Goal: Transaction & Acquisition: Purchase product/service

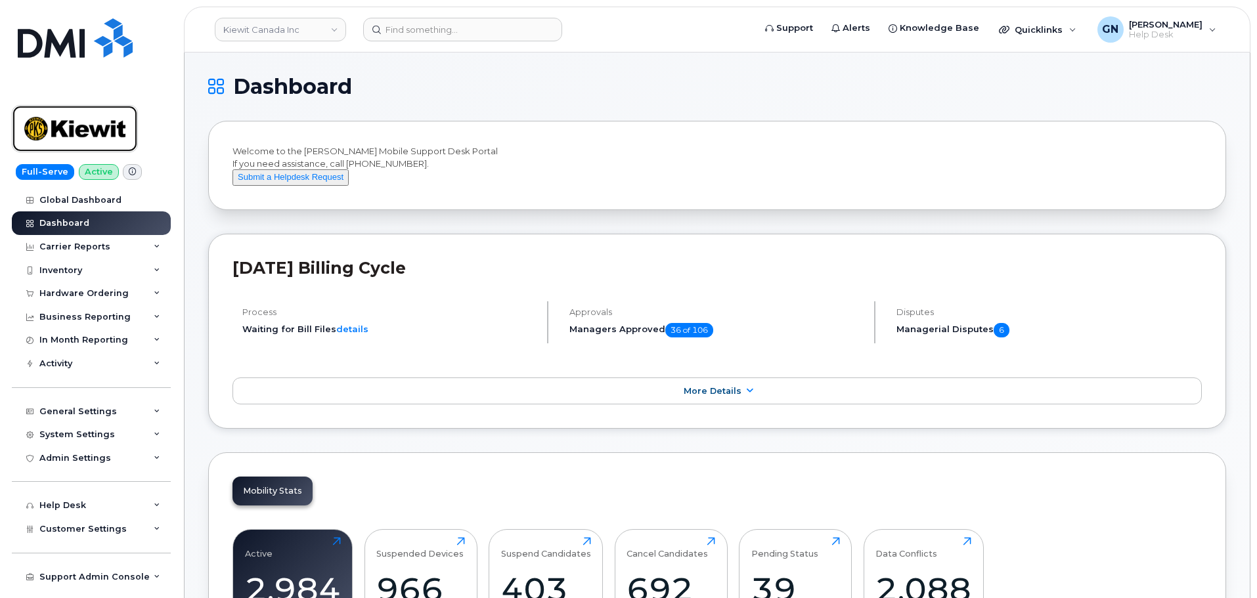
click at [63, 135] on img at bounding box center [74, 129] width 101 height 38
click at [290, 28] on link "Kiewit Canada Inc" at bounding box center [280, 30] width 131 height 24
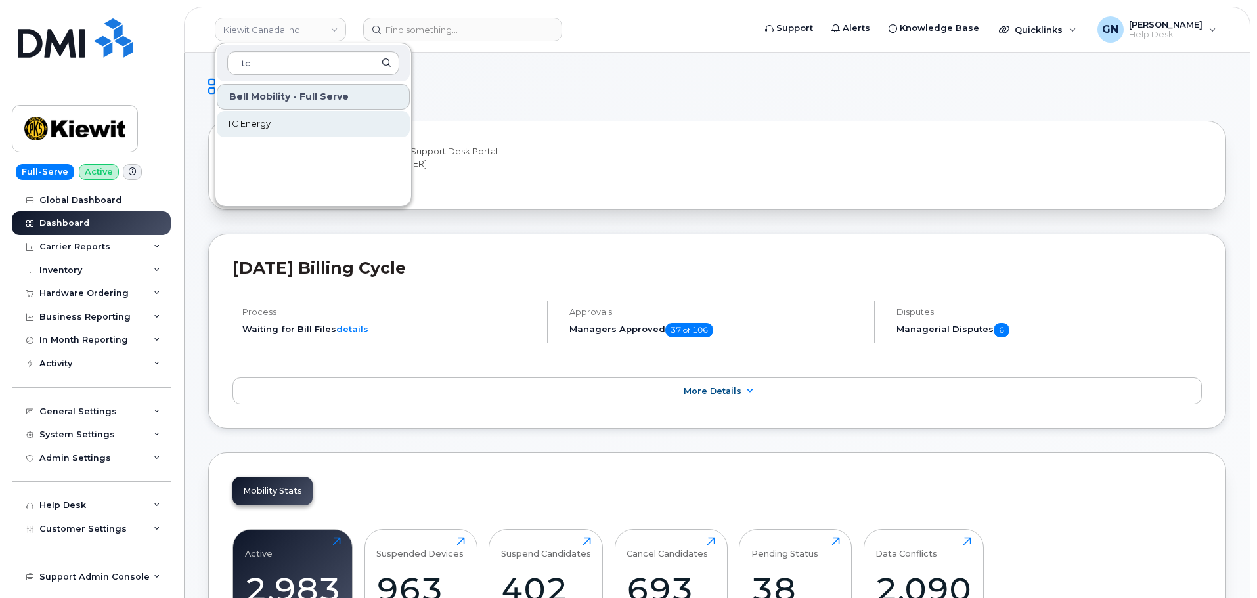
type input "tc"
click at [297, 125] on link "TC Energy" at bounding box center [313, 124] width 193 height 26
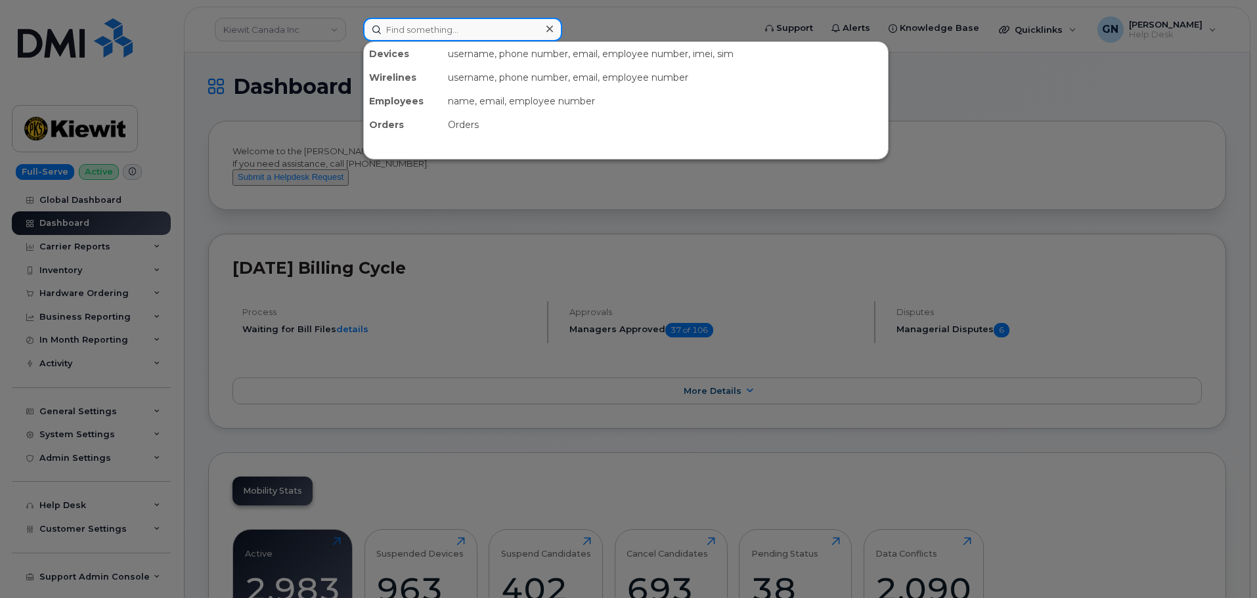
click at [412, 31] on input at bounding box center [462, 30] width 199 height 24
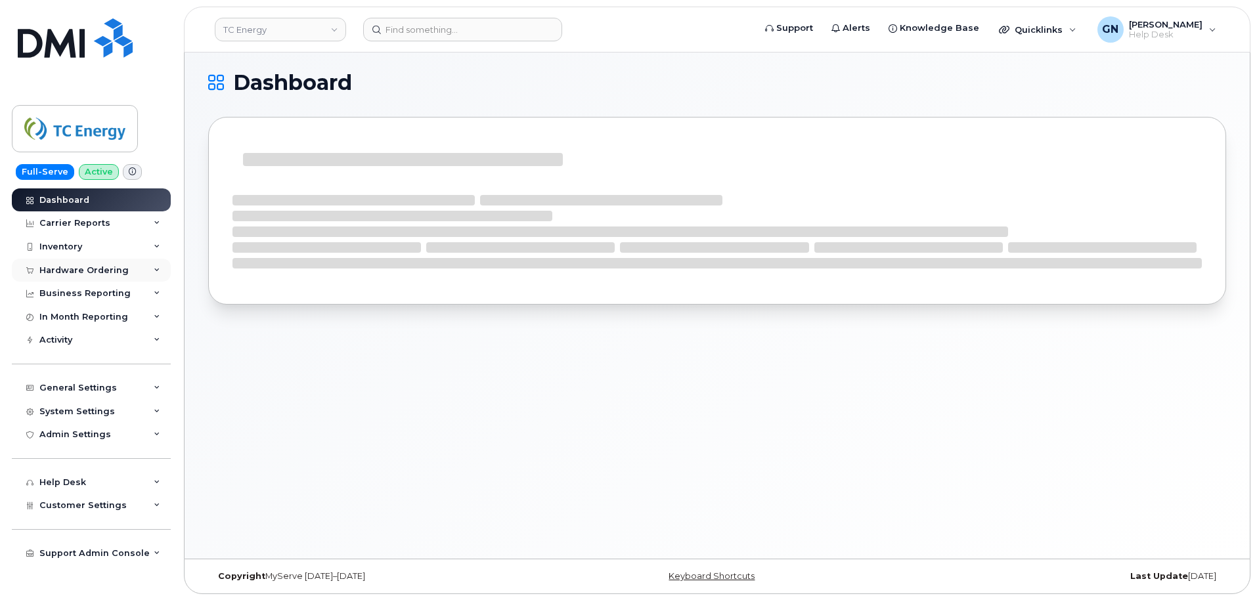
scroll to position [7, 0]
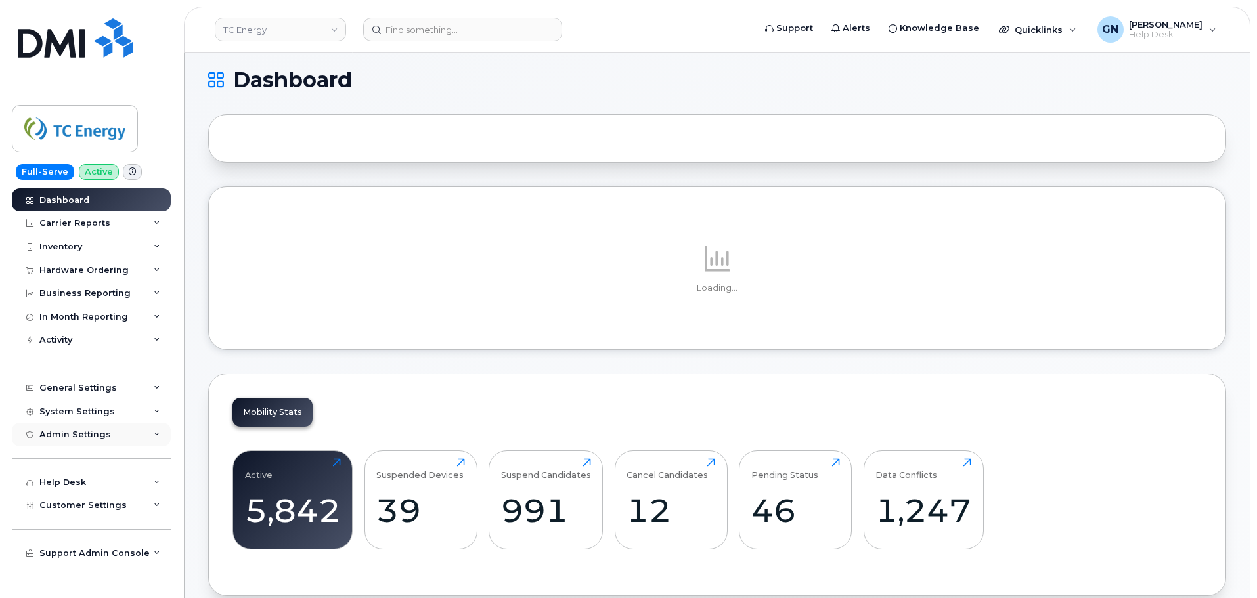
click at [136, 434] on div "Admin Settings" at bounding box center [91, 435] width 159 height 24
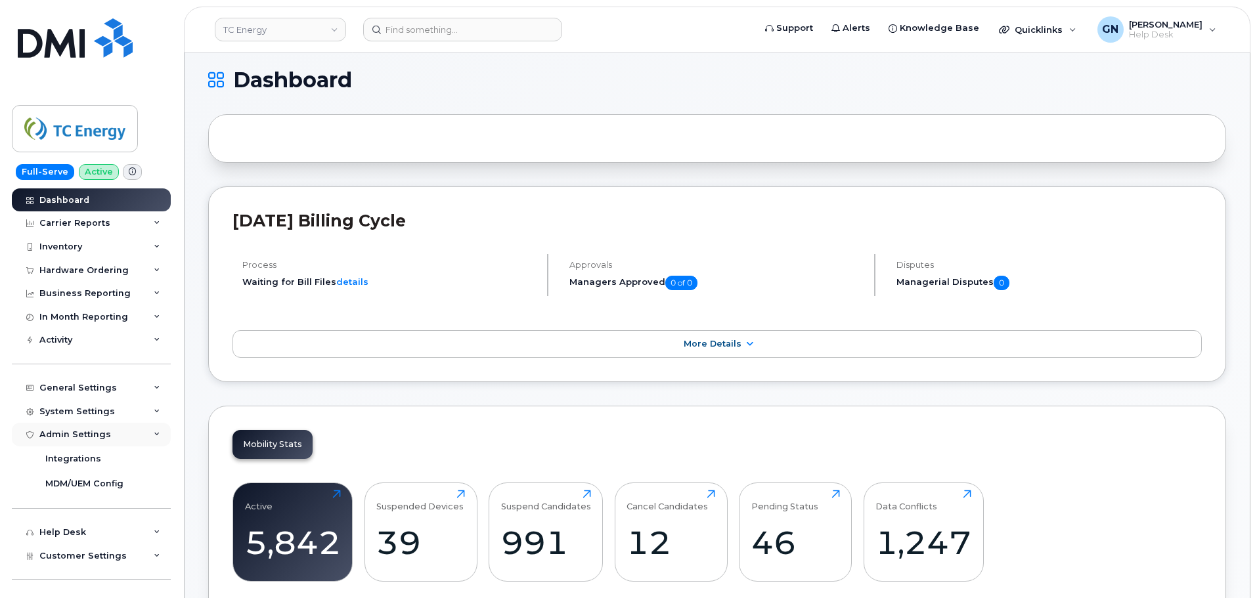
click at [136, 434] on div "Admin Settings" at bounding box center [91, 435] width 159 height 24
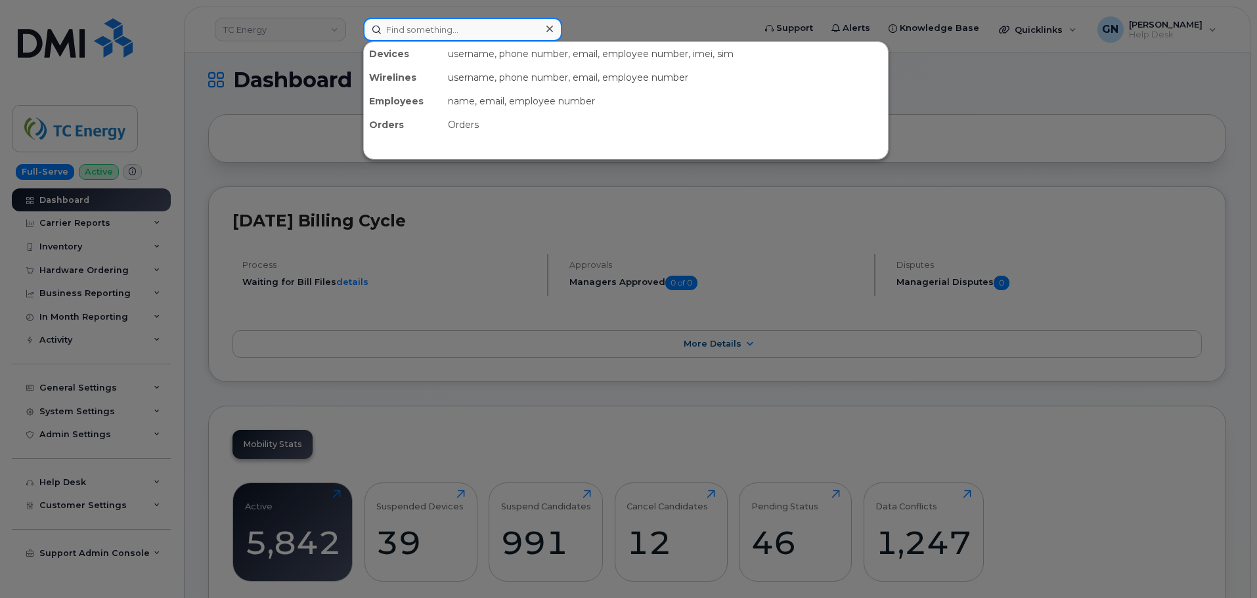
click at [392, 30] on input at bounding box center [462, 30] width 199 height 24
type input "ver"
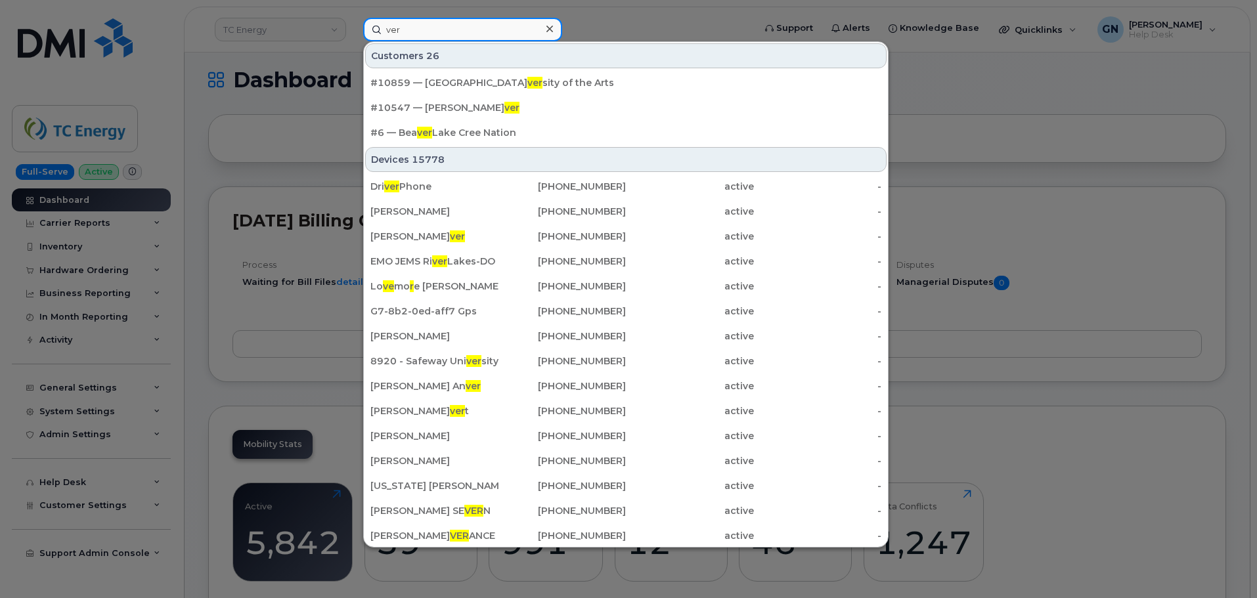
drag, startPoint x: 444, startPoint y: 28, endPoint x: 336, endPoint y: 20, distance: 107.9
click at [353, 20] on div "ver Customers 26 #10859 — Alberta Uni ver sity of the Arts #10547 — Aurora Ford…" at bounding box center [554, 30] width 403 height 24
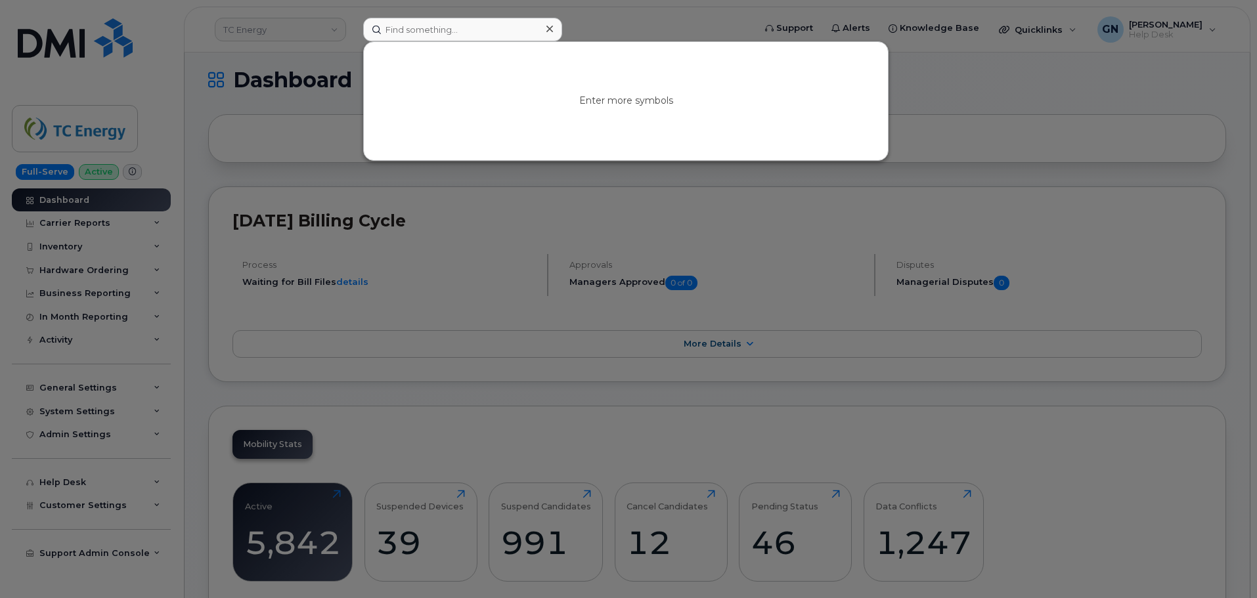
click at [984, 209] on div at bounding box center [628, 299] width 1257 height 598
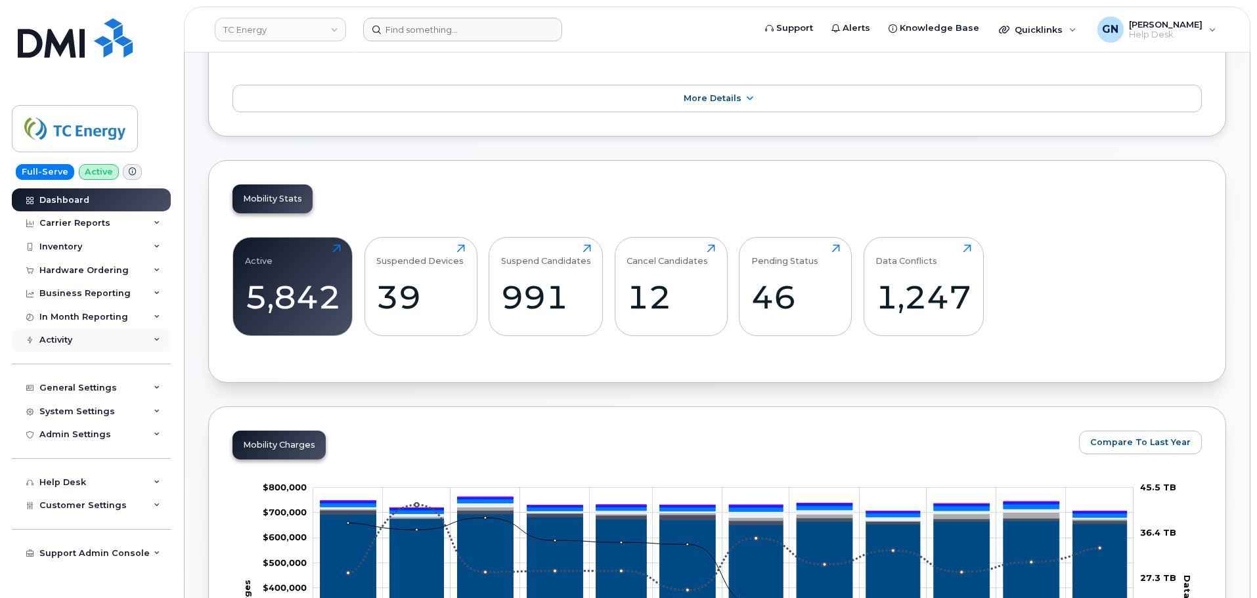
scroll to position [269, 0]
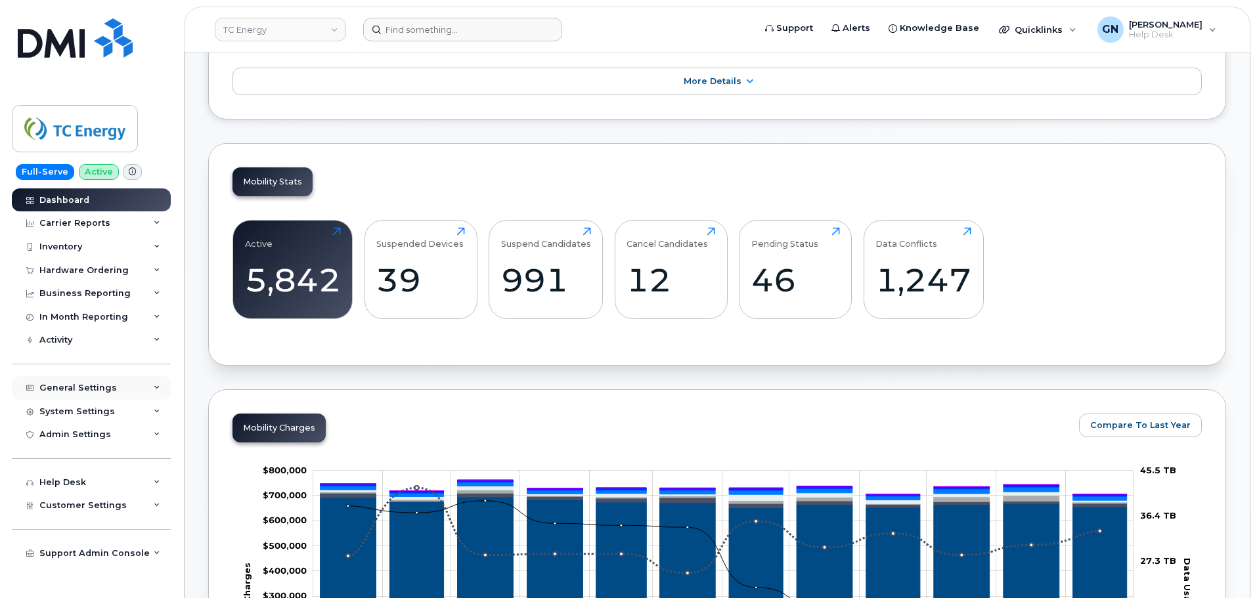
click at [84, 389] on div "General Settings" at bounding box center [77, 388] width 77 height 11
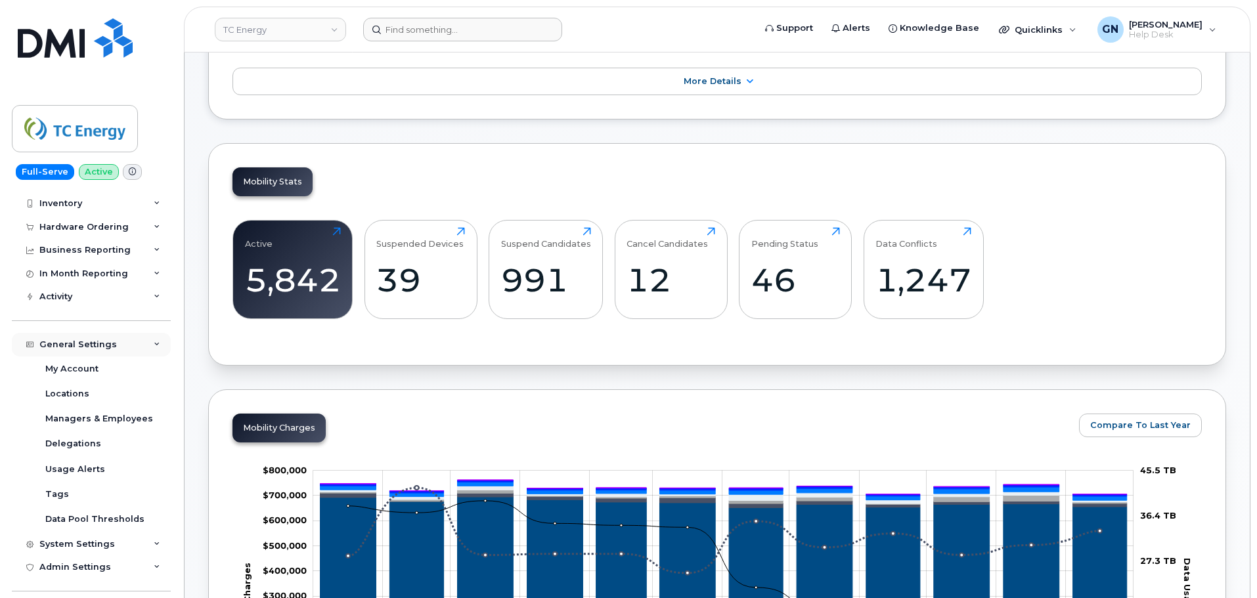
scroll to position [66, 0]
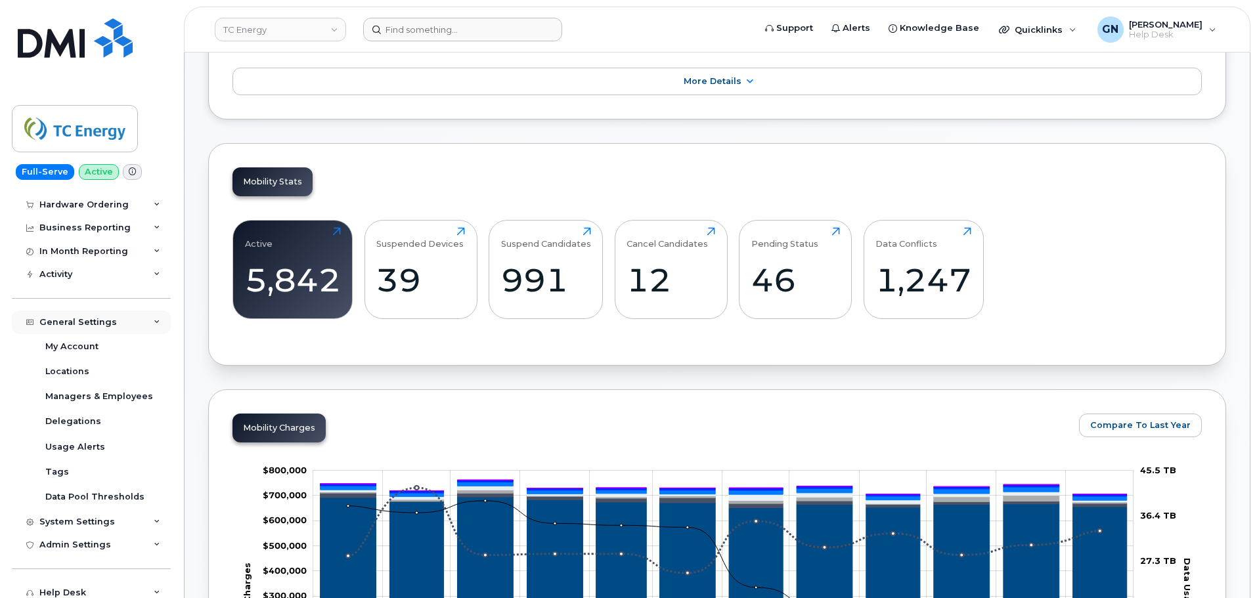
click at [83, 326] on div "General Settings" at bounding box center [77, 322] width 77 height 11
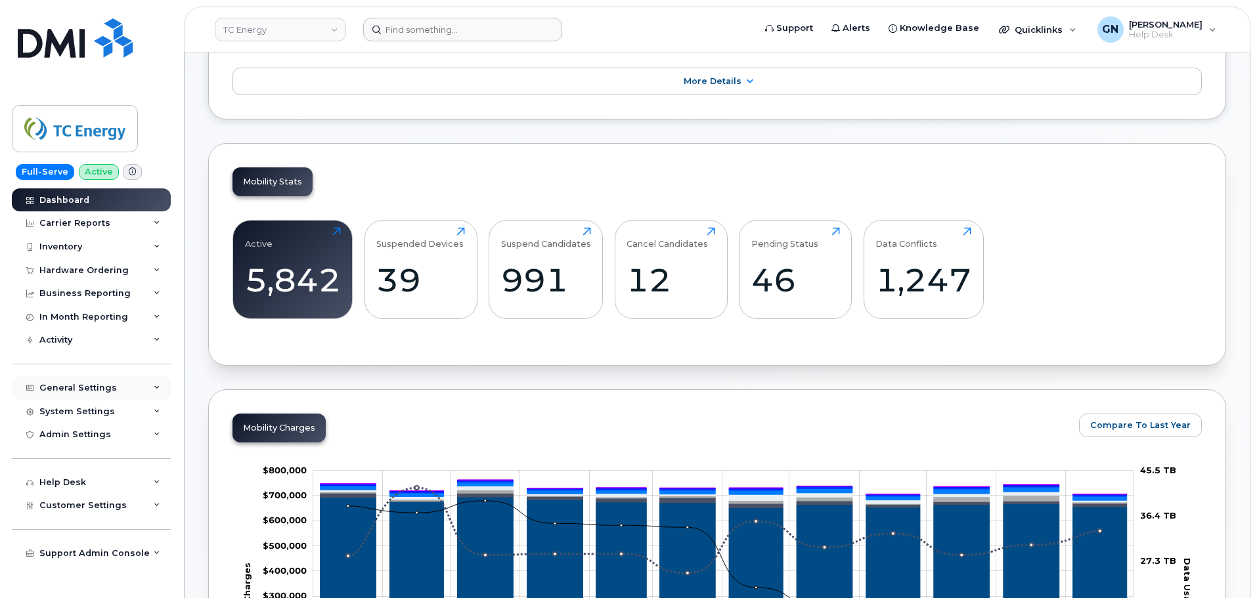
scroll to position [0, 0]
click at [74, 410] on div "System Settings" at bounding box center [76, 411] width 75 height 11
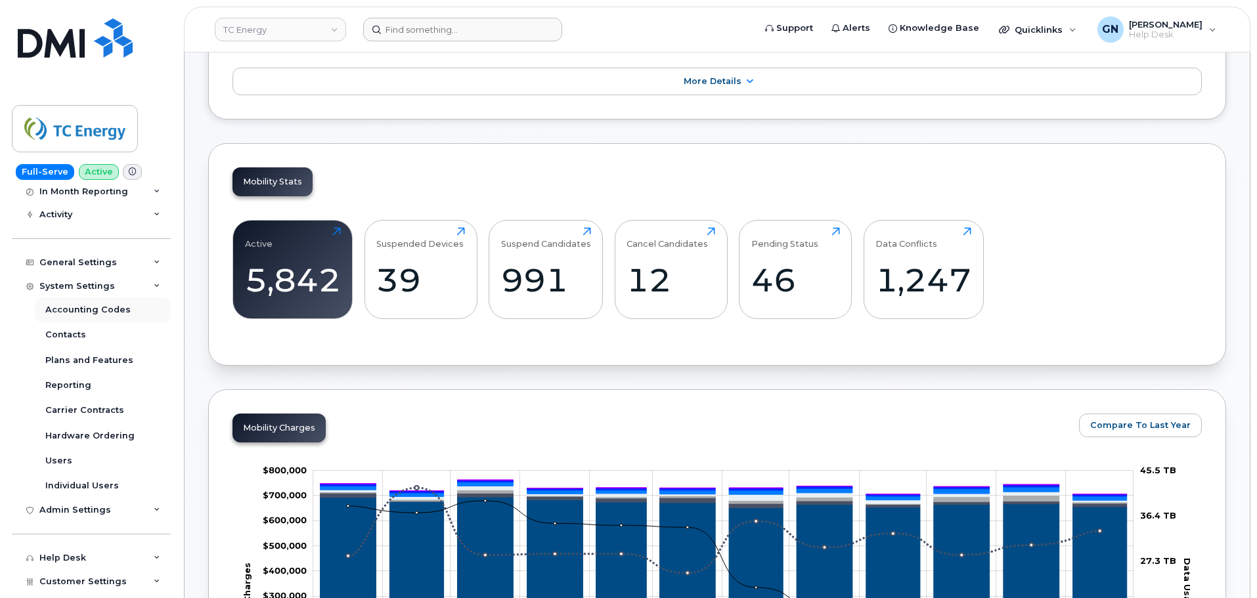
scroll to position [131, 0]
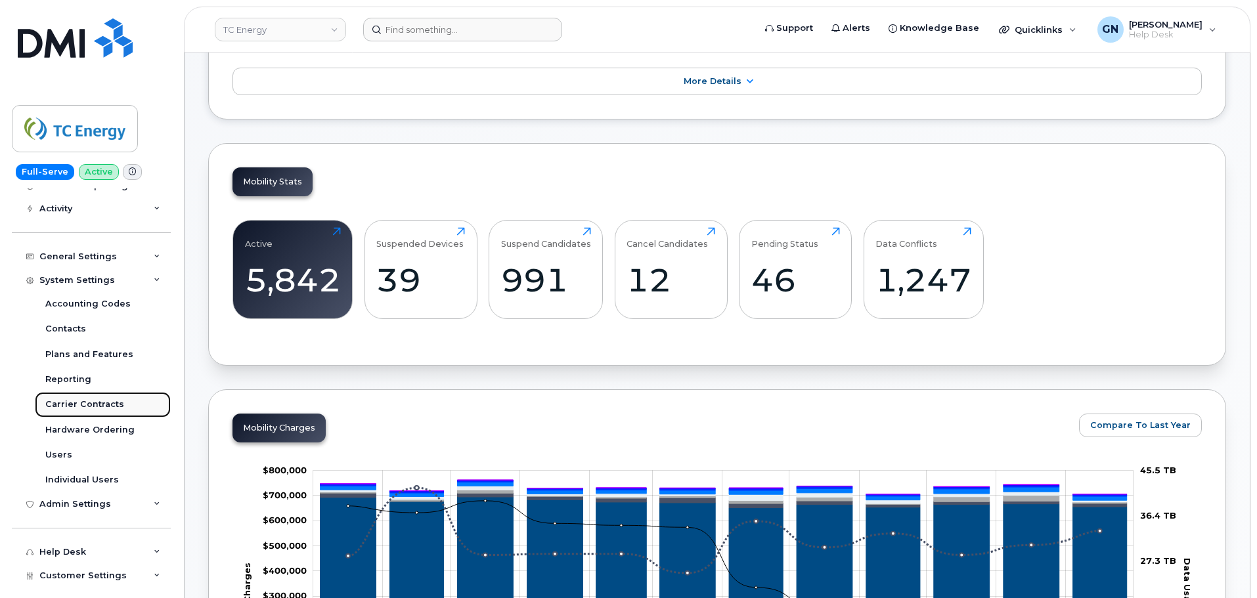
click at [77, 407] on div "Carrier Contracts" at bounding box center [84, 404] width 79 height 12
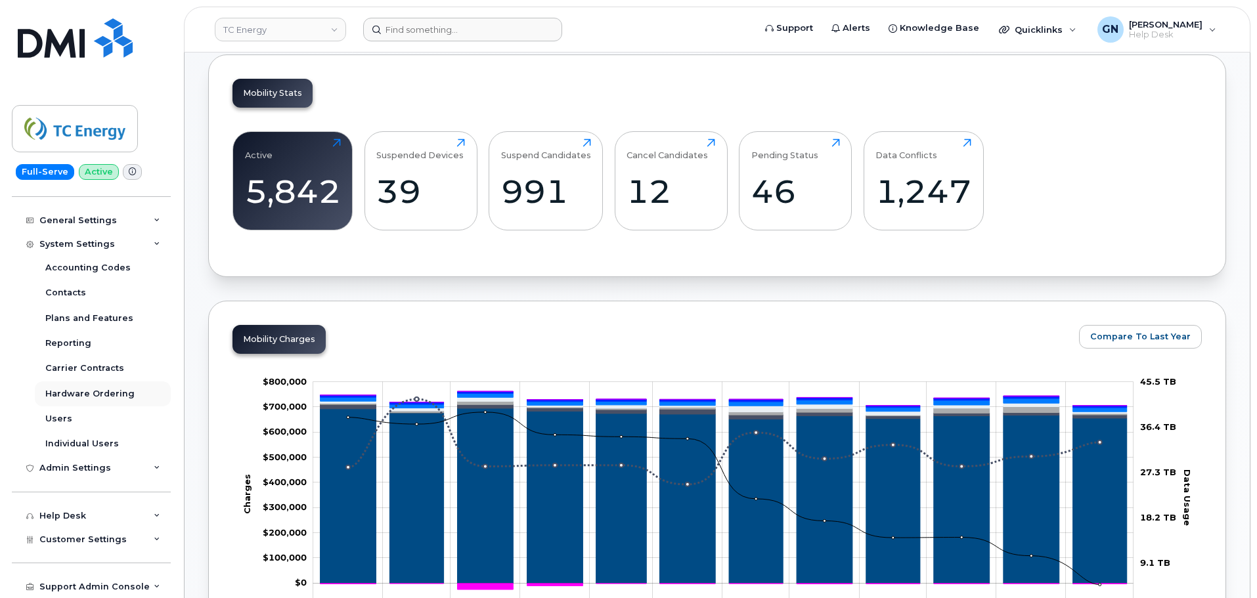
scroll to position [335, 0]
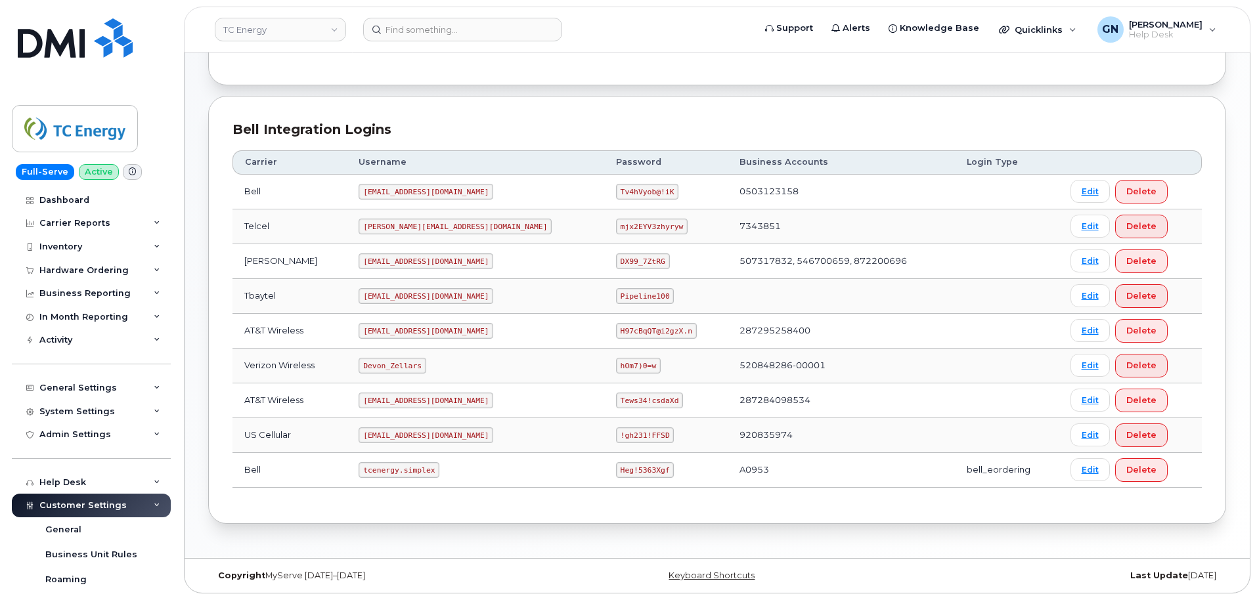
scroll to position [269, 0]
click at [380, 362] on code "Devon_Zellars" at bounding box center [391, 364] width 67 height 16
copy code "Devon_Zellars"
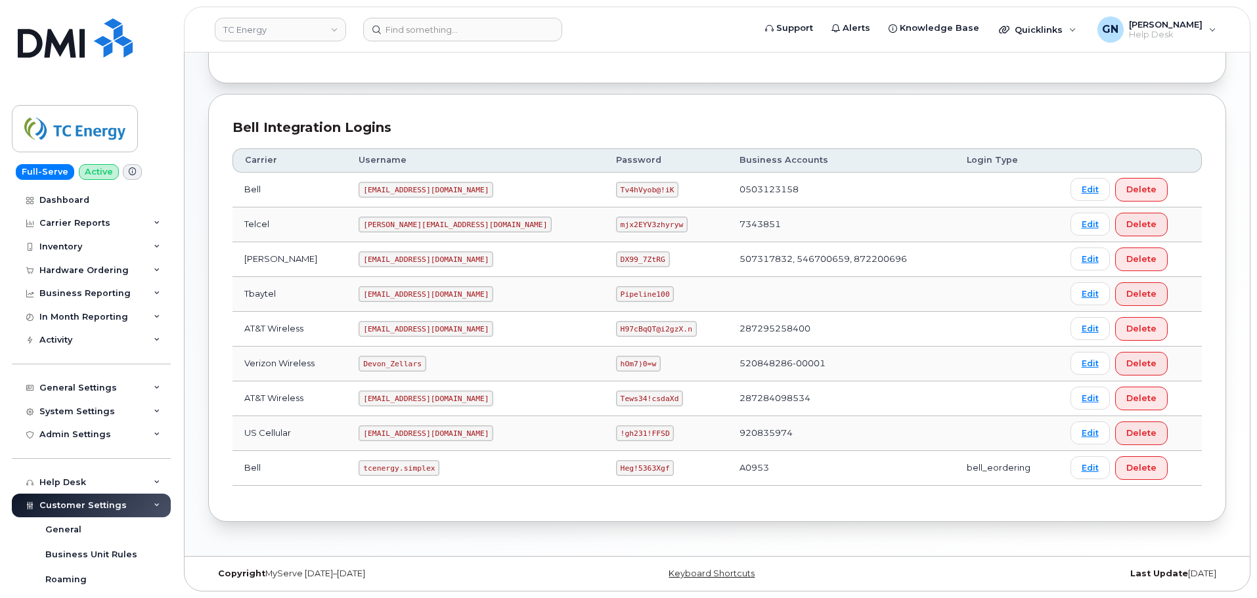
click at [616, 364] on code "hOm7)0=w" at bounding box center [638, 364] width 45 height 16
copy code "hOm7)0=w"
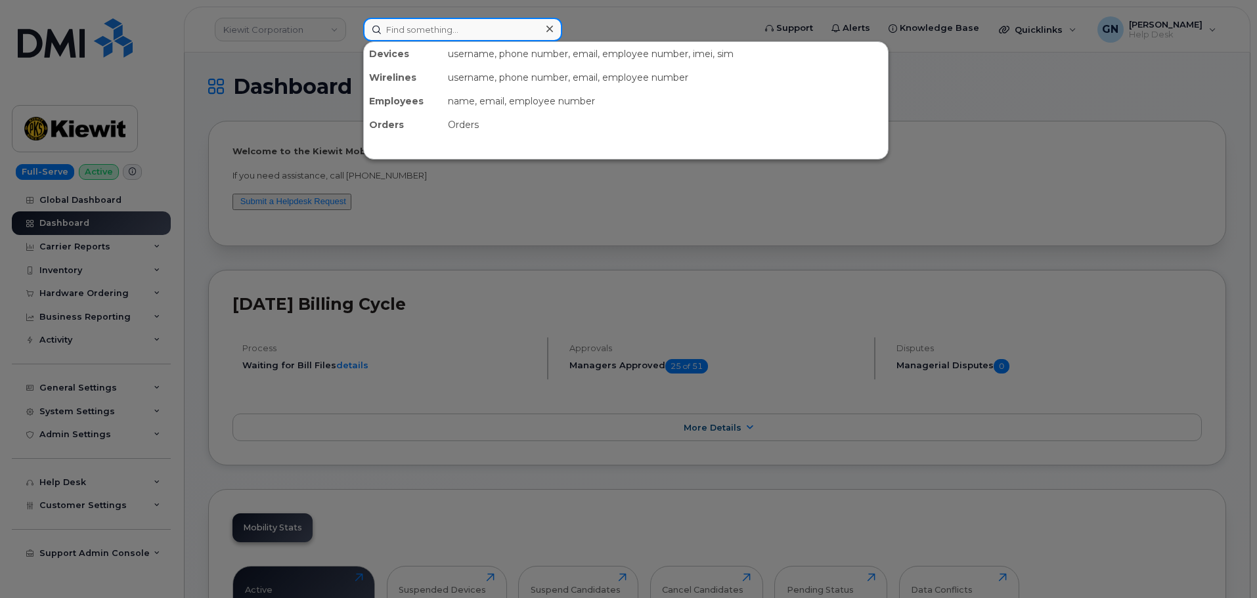
click at [412, 37] on input at bounding box center [462, 30] width 199 height 24
paste input "8088301904"
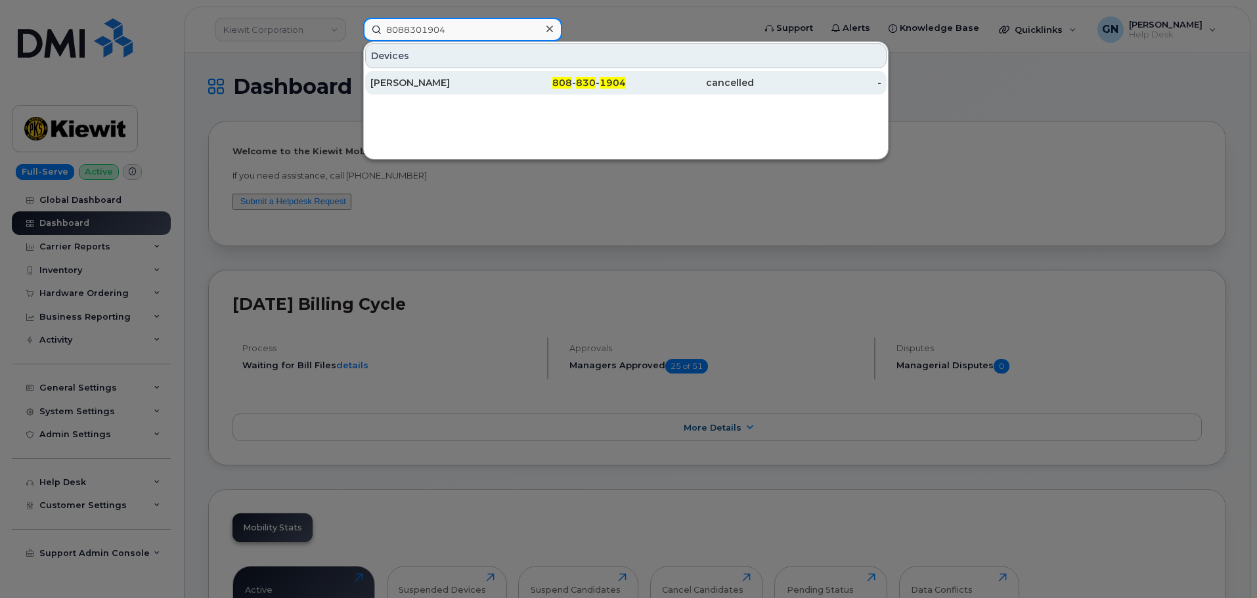
type input "8088301904"
click at [462, 89] on div "[PERSON_NAME]" at bounding box center [434, 83] width 128 height 24
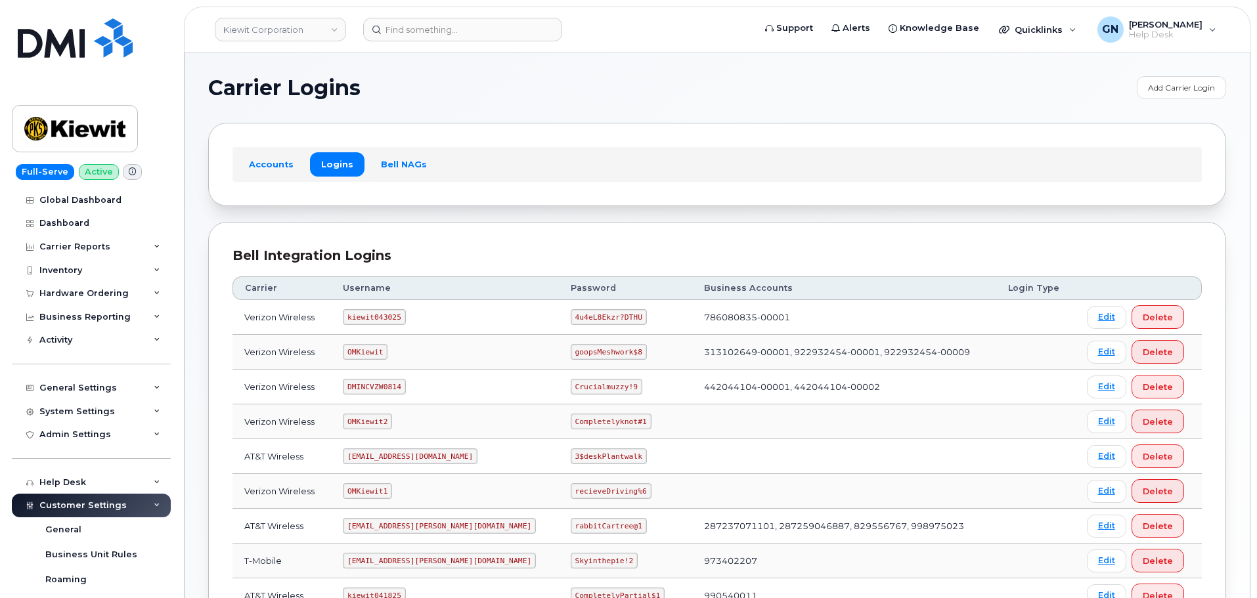
click at [379, 316] on code "kiewit043025" at bounding box center [374, 317] width 62 height 16
copy code "kiewit043025"
click at [570, 315] on code "4u4eL8Ekzr?DTHU" at bounding box center [608, 317] width 76 height 16
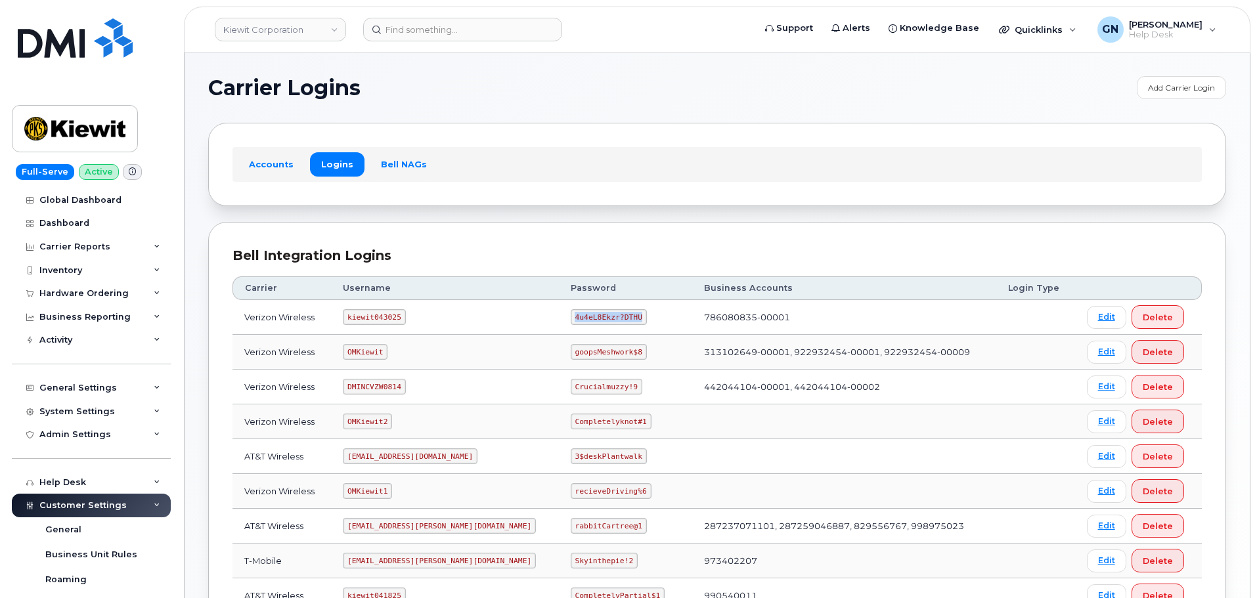
click at [570, 314] on code "4u4eL8Ekzr?DTHU" at bounding box center [608, 317] width 76 height 16
copy code "4u4eL8Ekzr?DTHU"
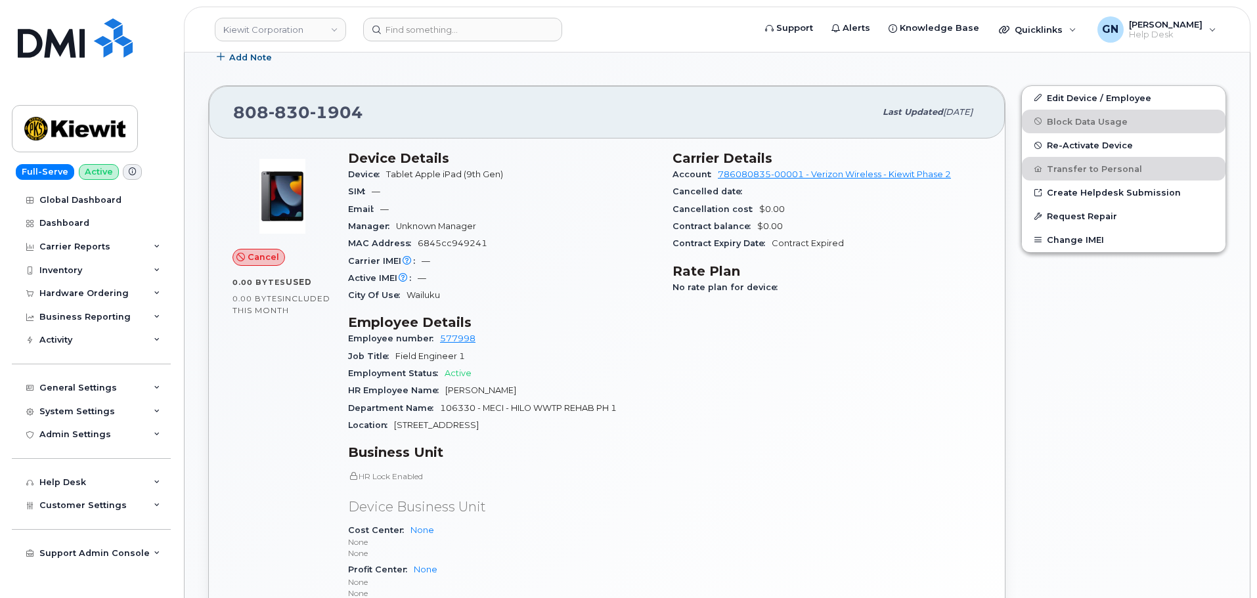
scroll to position [439, 0]
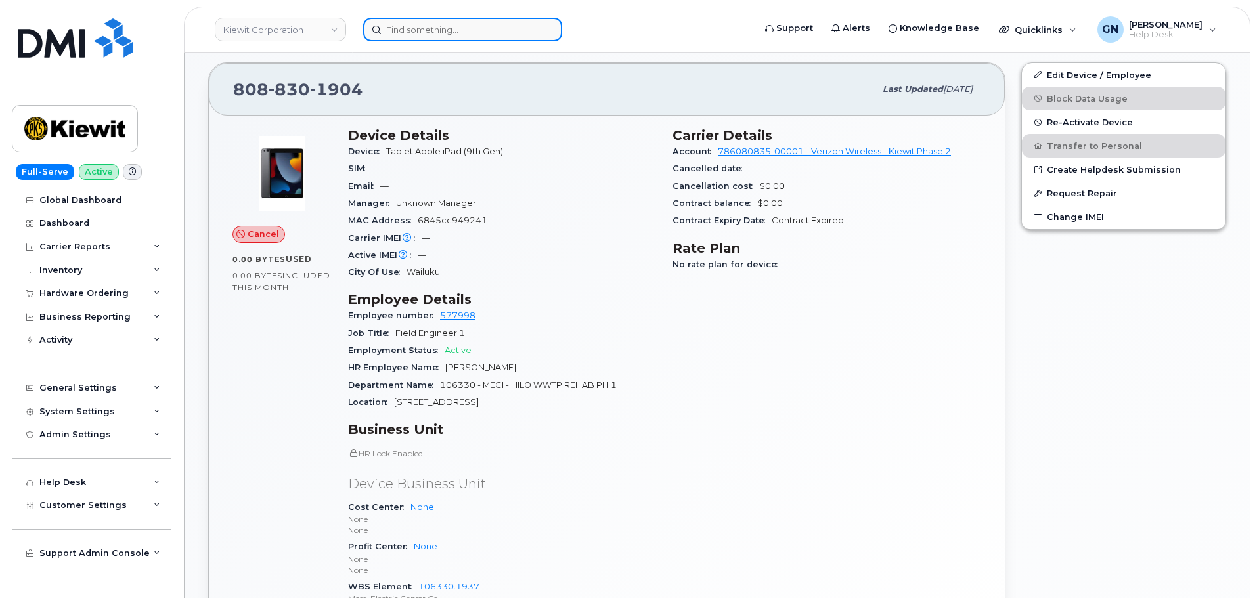
click at [416, 26] on input at bounding box center [462, 30] width 199 height 24
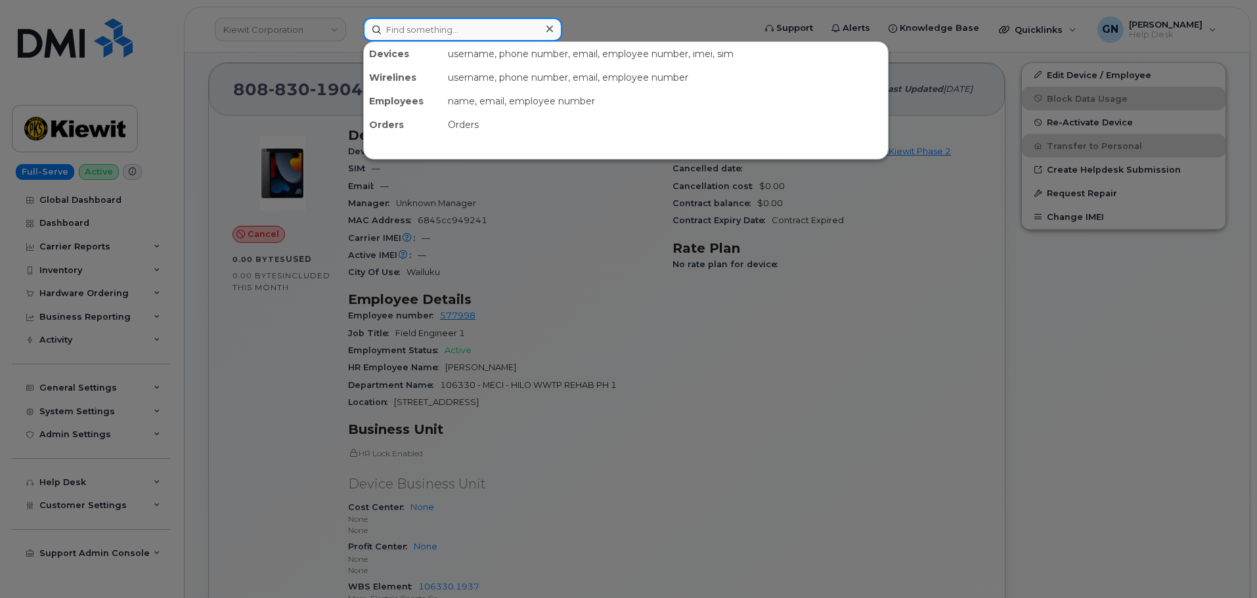
paste input "8083035482"
type input "8083035482"
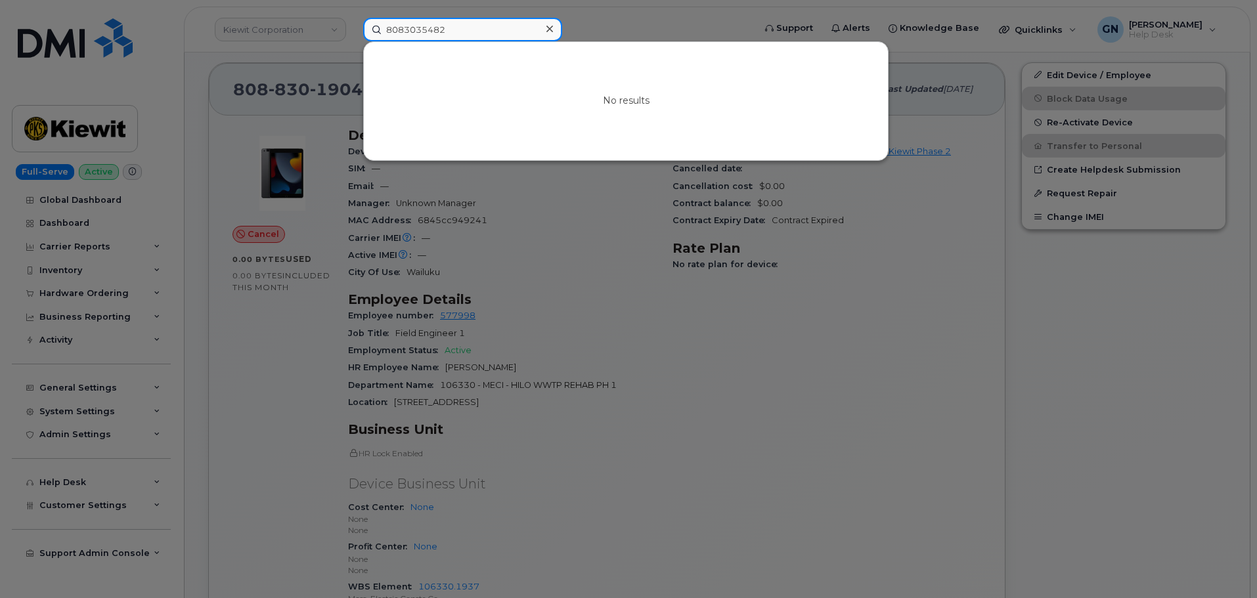
click at [496, 22] on input "8083035482" at bounding box center [462, 30] width 199 height 24
click at [496, 278] on div at bounding box center [628, 299] width 1257 height 598
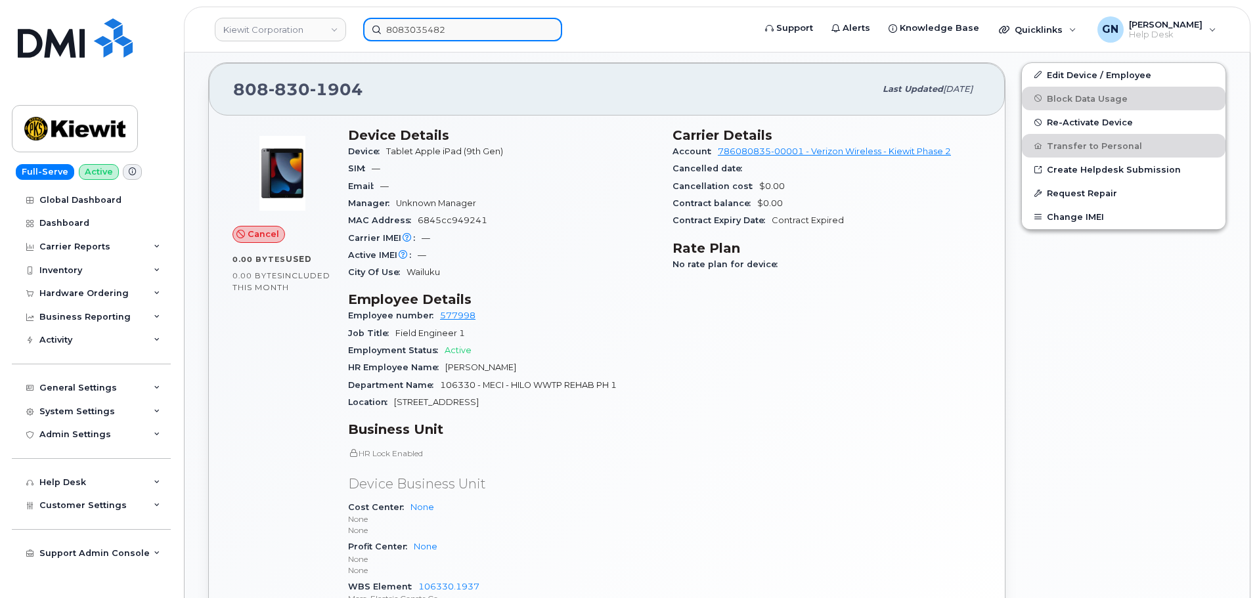
click at [449, 29] on input "8083035482" at bounding box center [462, 30] width 199 height 24
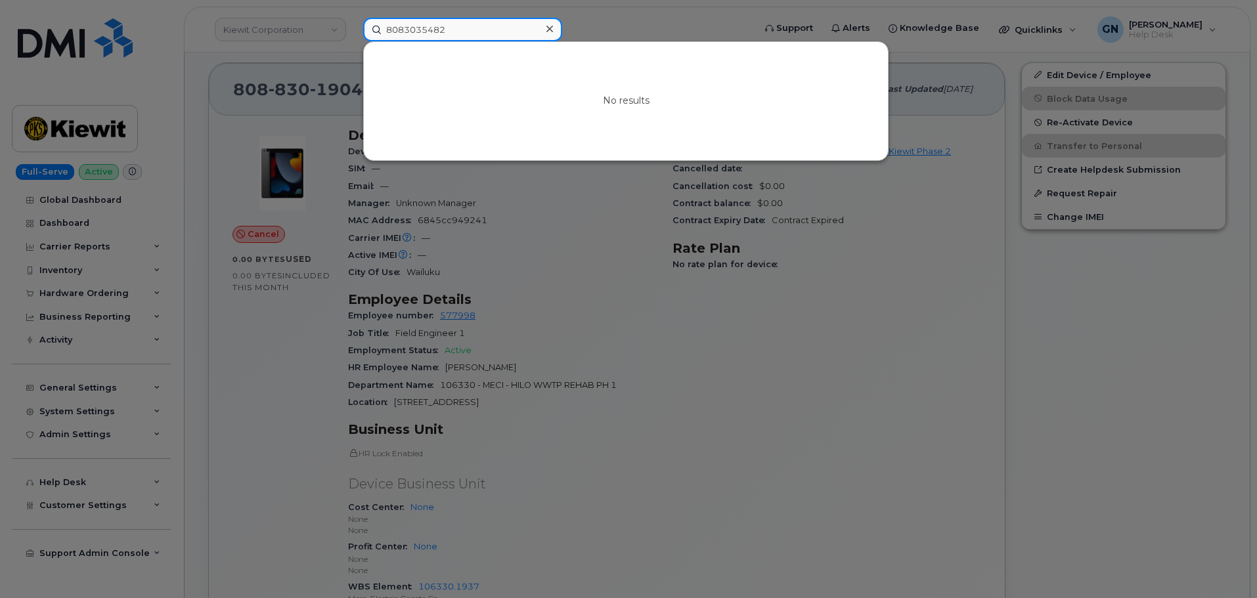
click at [449, 29] on input "8083035482" at bounding box center [462, 30] width 199 height 24
click at [551, 33] on icon at bounding box center [549, 29] width 7 height 11
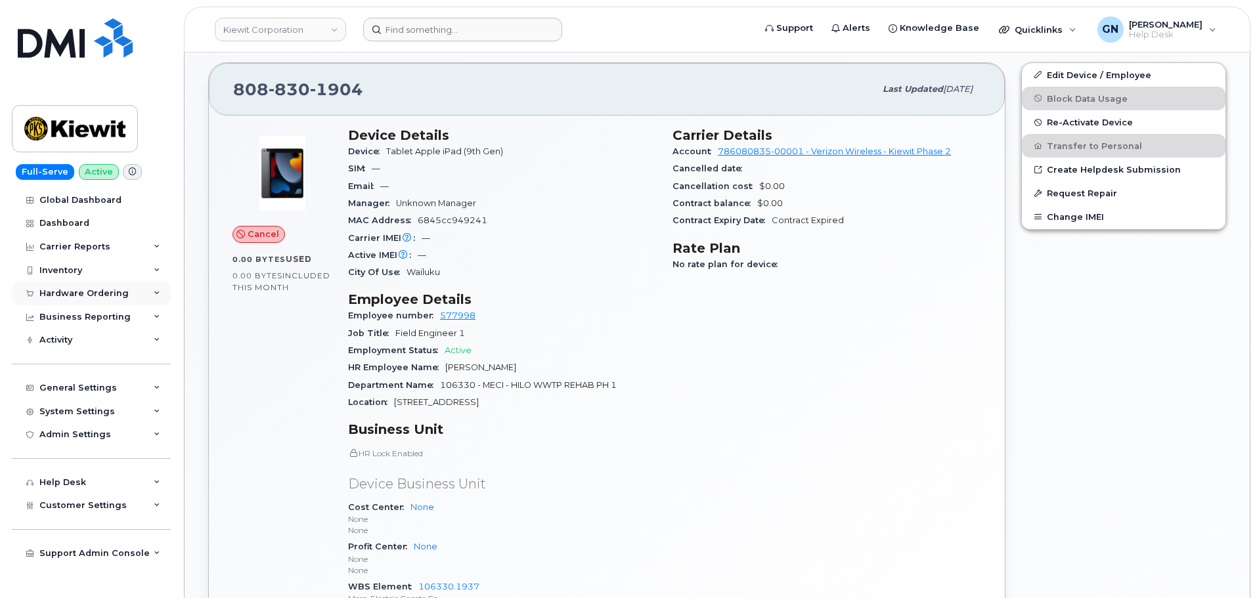
click at [70, 290] on div "Hardware Ordering" at bounding box center [83, 293] width 89 height 11
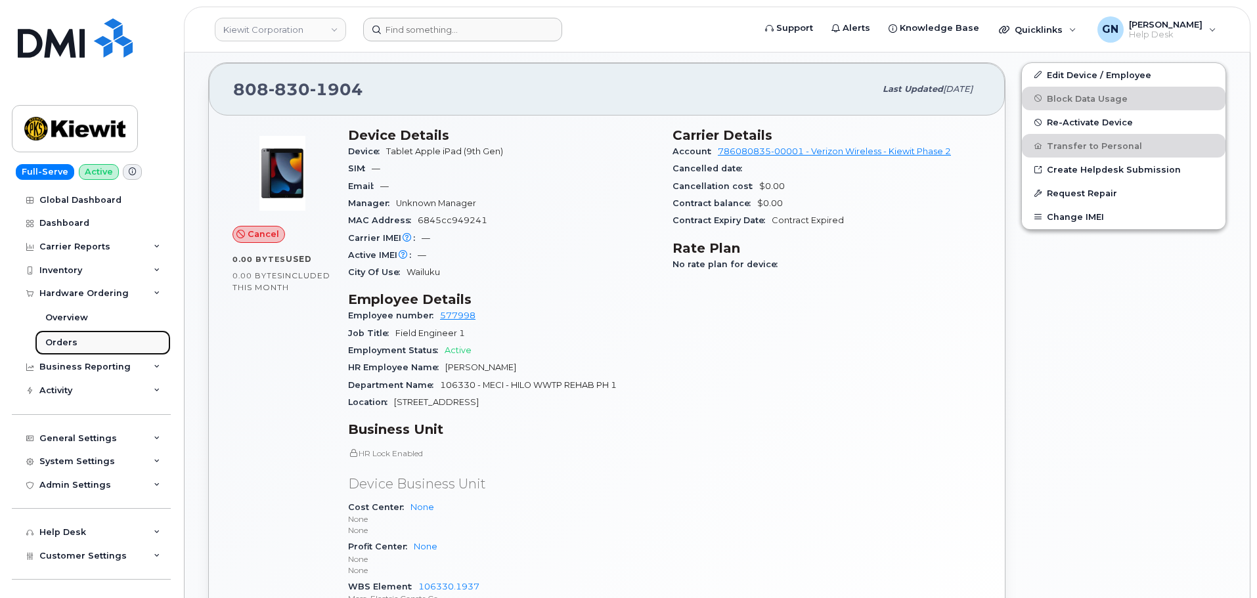
click at [74, 338] on div "Orders" at bounding box center [61, 343] width 32 height 12
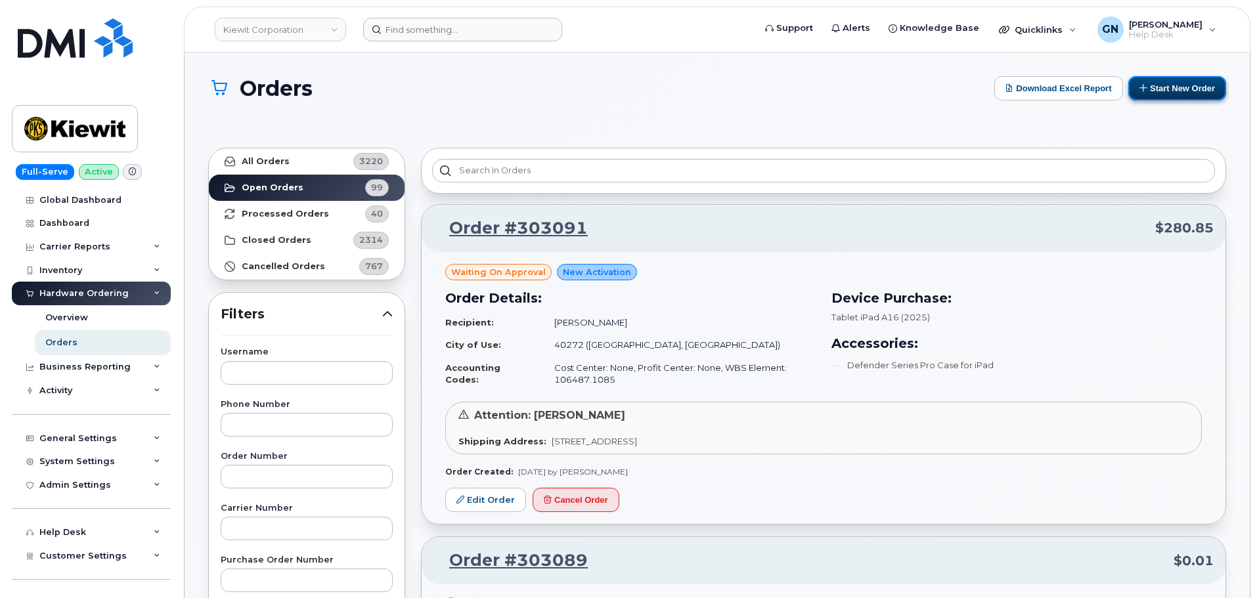
click at [1157, 93] on button "Start New Order" at bounding box center [1177, 88] width 98 height 24
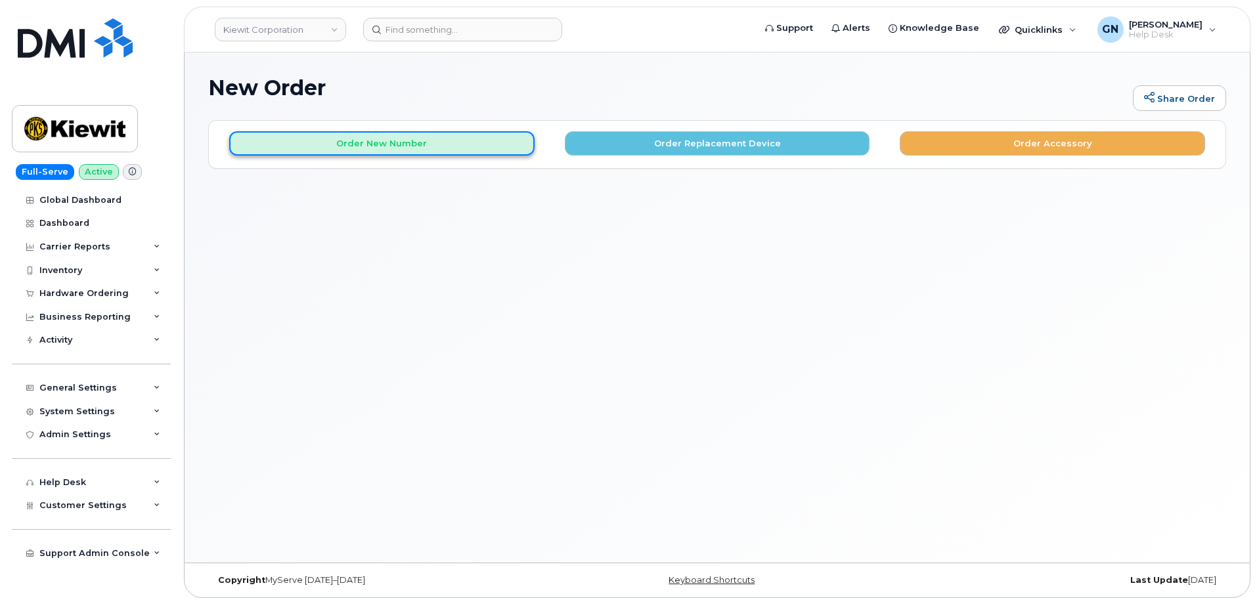
click at [379, 148] on button "Order New Number" at bounding box center [381, 143] width 305 height 24
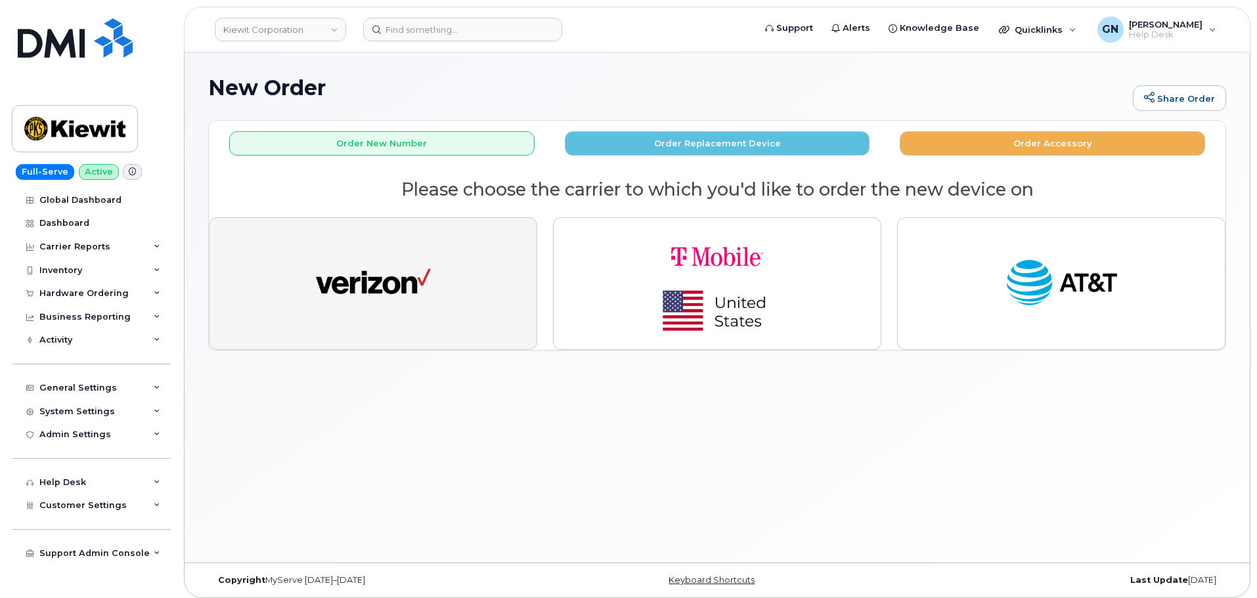
click at [437, 286] on button "button" at bounding box center [373, 283] width 328 height 133
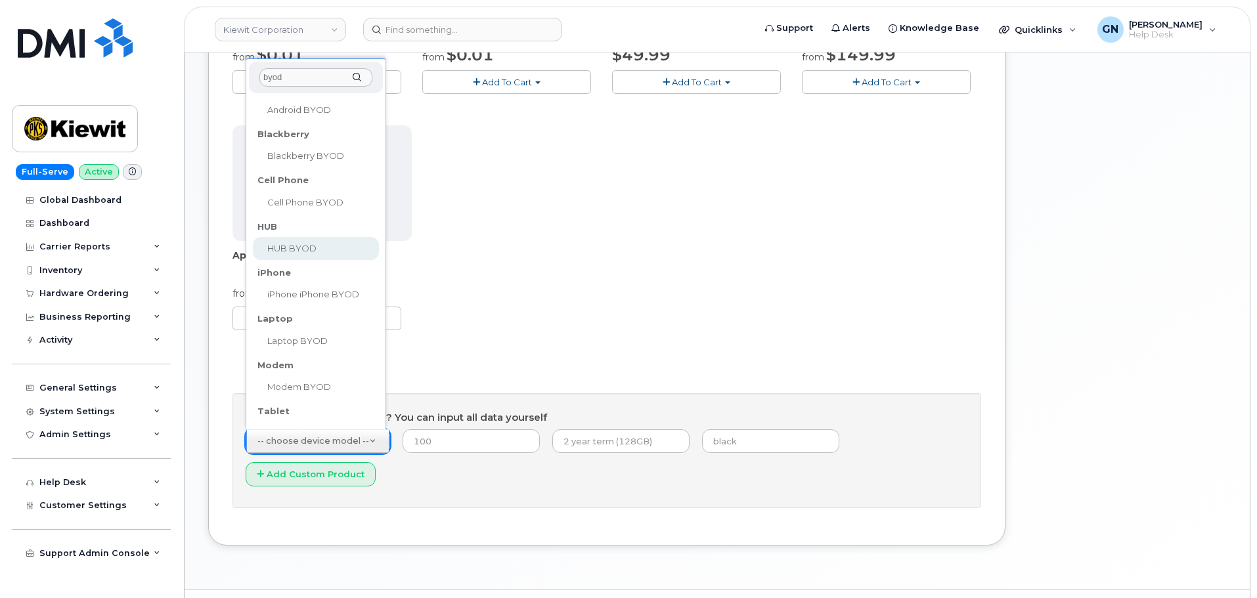
scroll to position [131, 0]
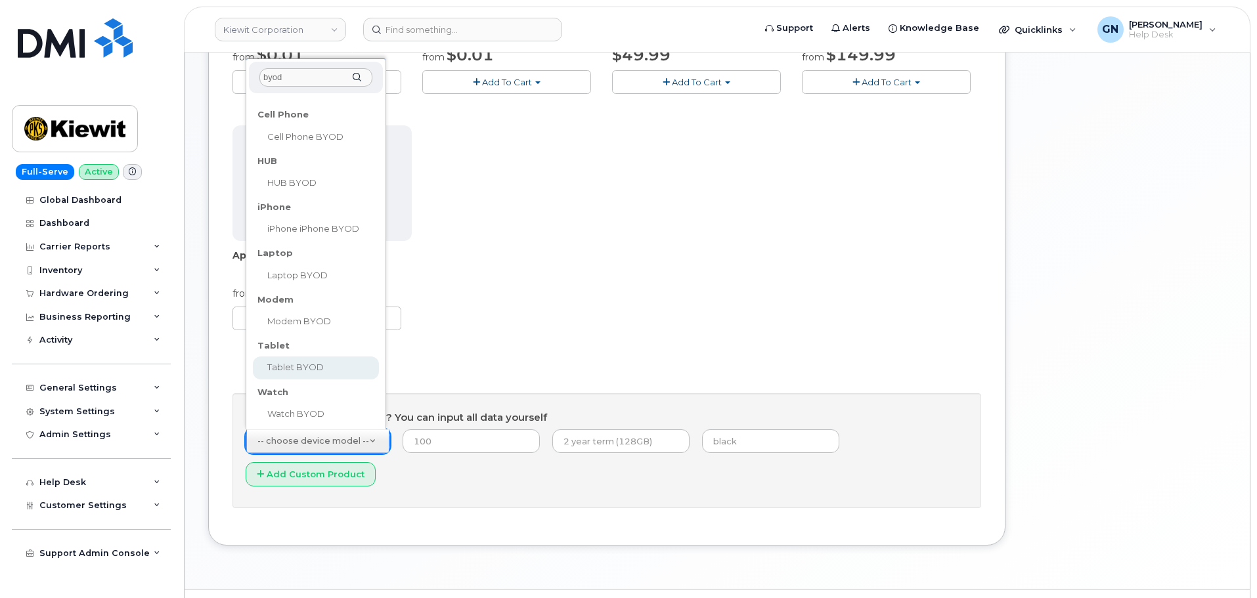
type input "byod"
select select "2487"
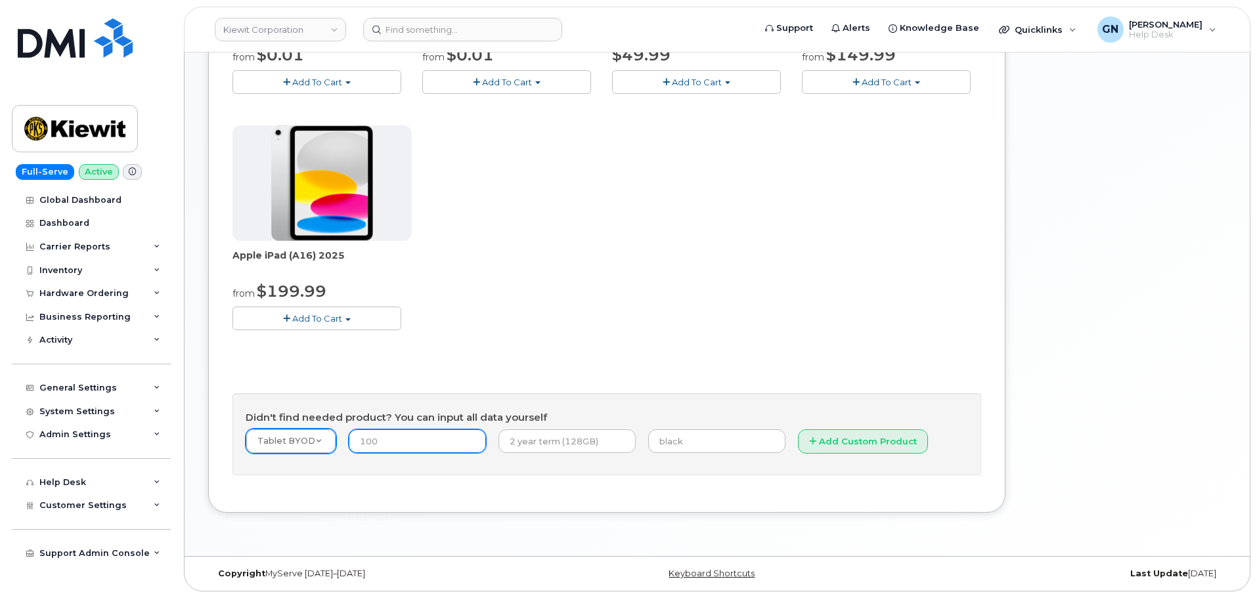
click at [389, 440] on input "number" at bounding box center [417, 441] width 137 height 24
type input "0"
click at [564, 446] on input "text" at bounding box center [566, 441] width 137 height 24
type input "2 year term"
click at [666, 442] on input "text" at bounding box center [716, 441] width 137 height 24
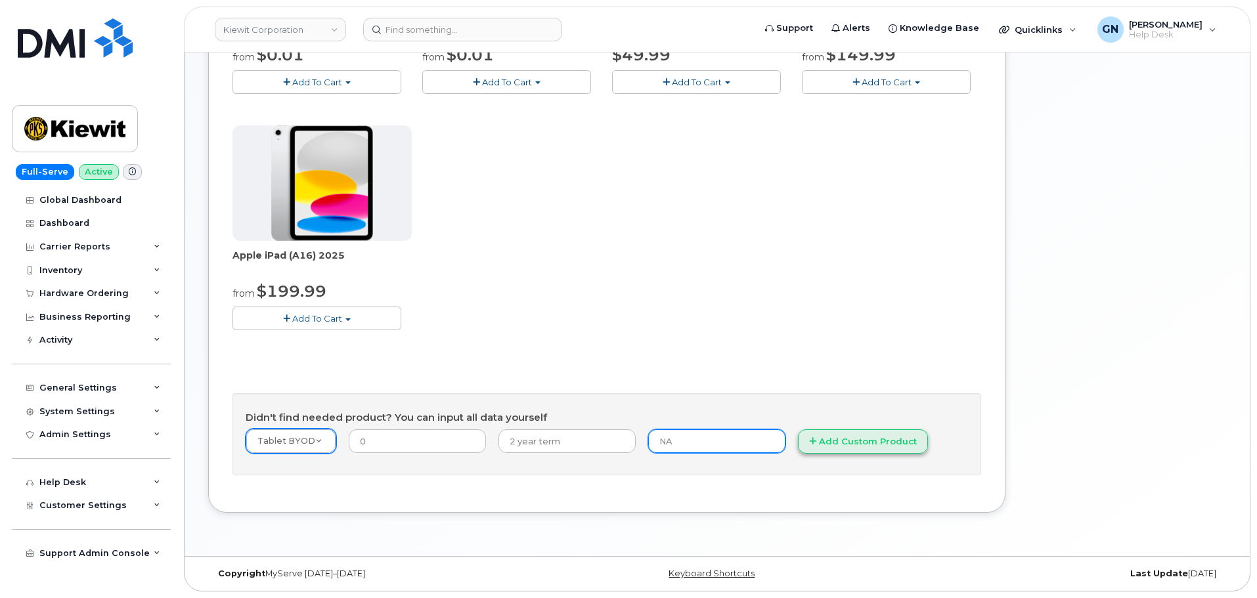
type input "NA"
click at [798, 444] on button "Add Custom Product" at bounding box center [863, 441] width 130 height 24
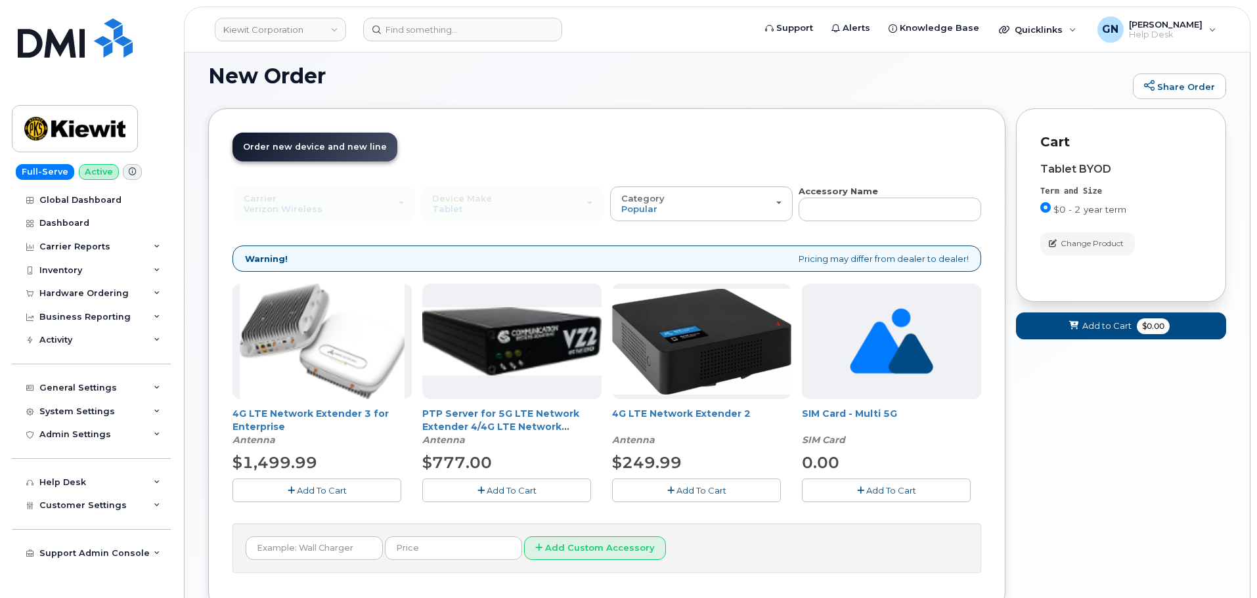
scroll to position [0, 0]
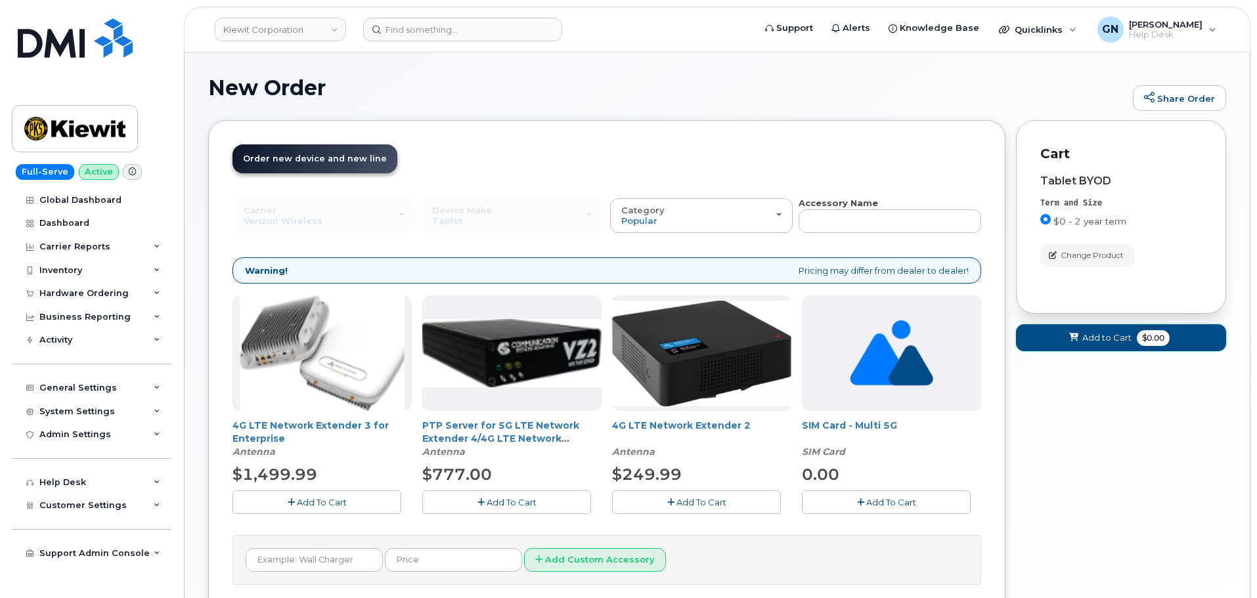
click at [1104, 336] on span "Add to Cart" at bounding box center [1106, 338] width 49 height 12
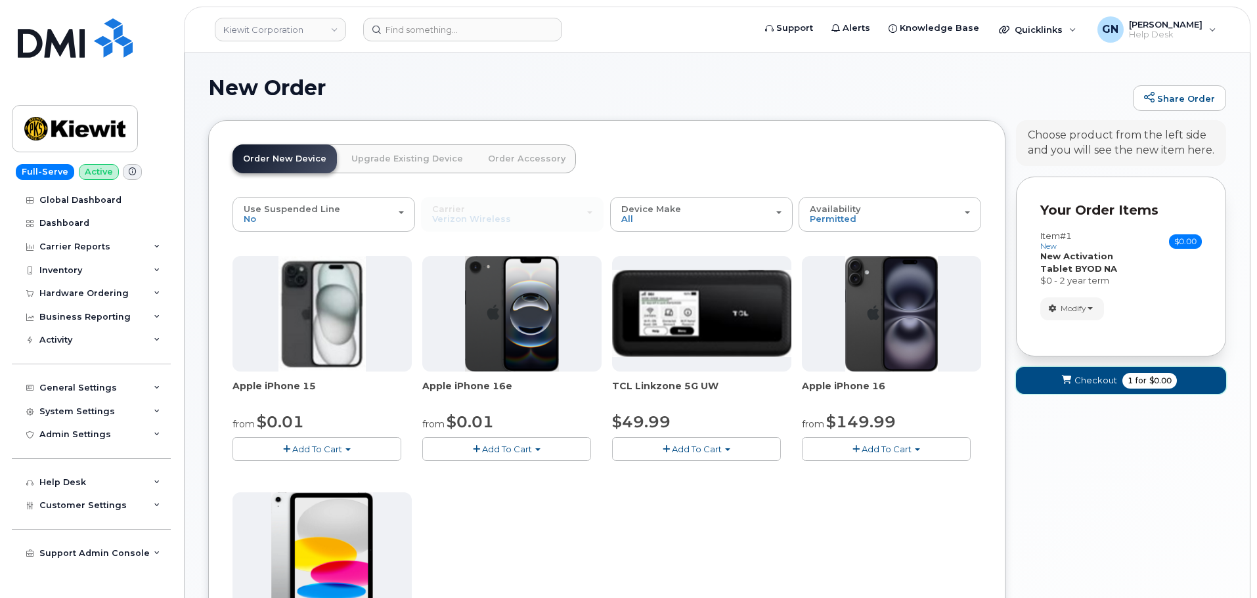
drag, startPoint x: 1088, startPoint y: 379, endPoint x: 1065, endPoint y: 410, distance: 37.9
click at [1088, 379] on span "Checkout" at bounding box center [1095, 380] width 43 height 12
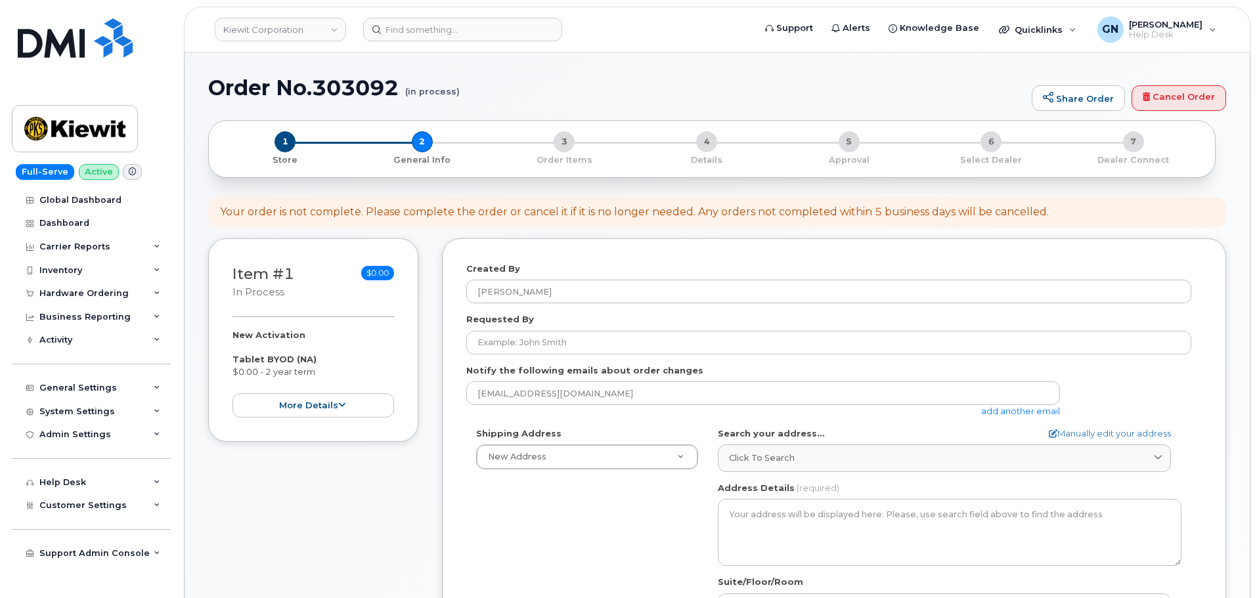
select select
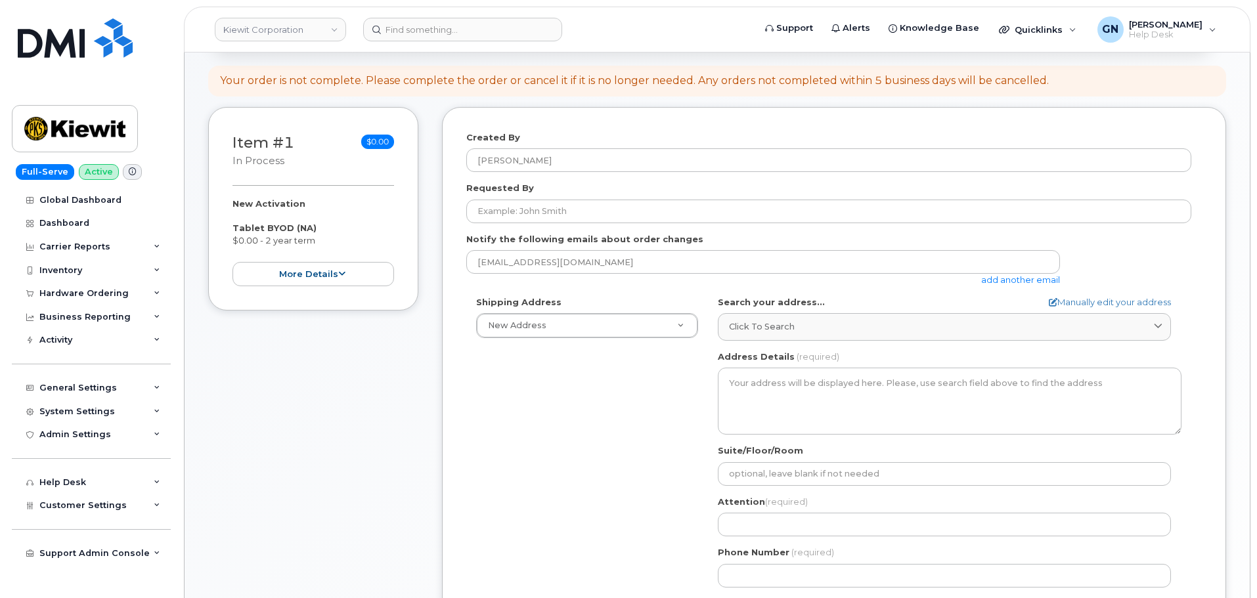
scroll to position [197, 0]
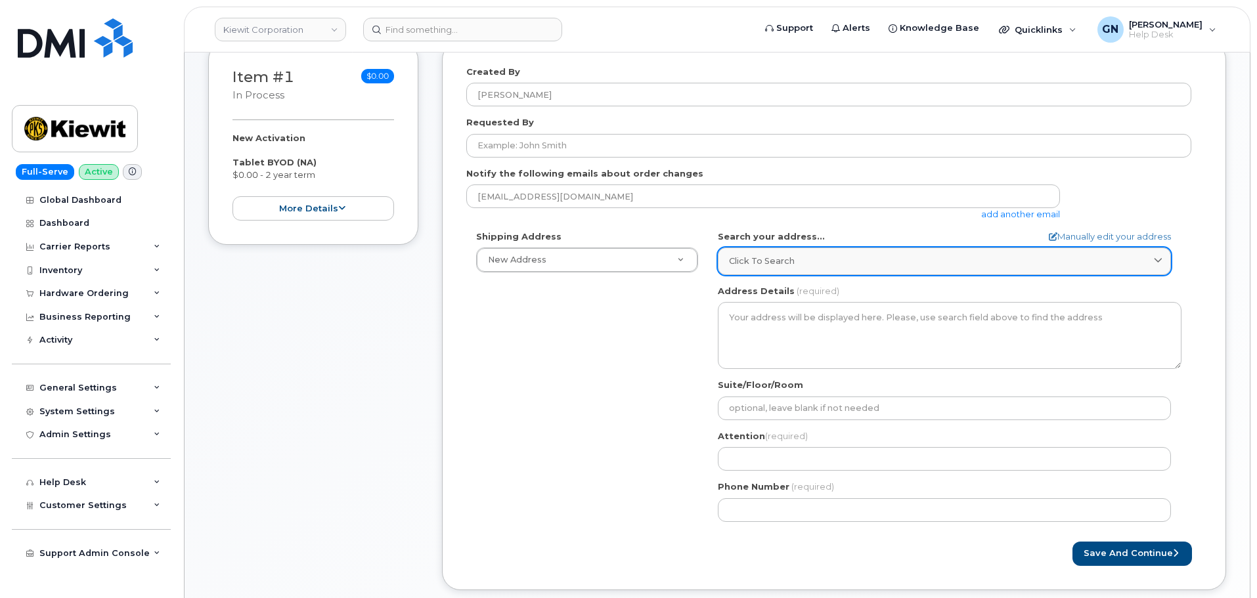
click at [792, 264] on span "Click to search" at bounding box center [762, 261] width 66 height 12
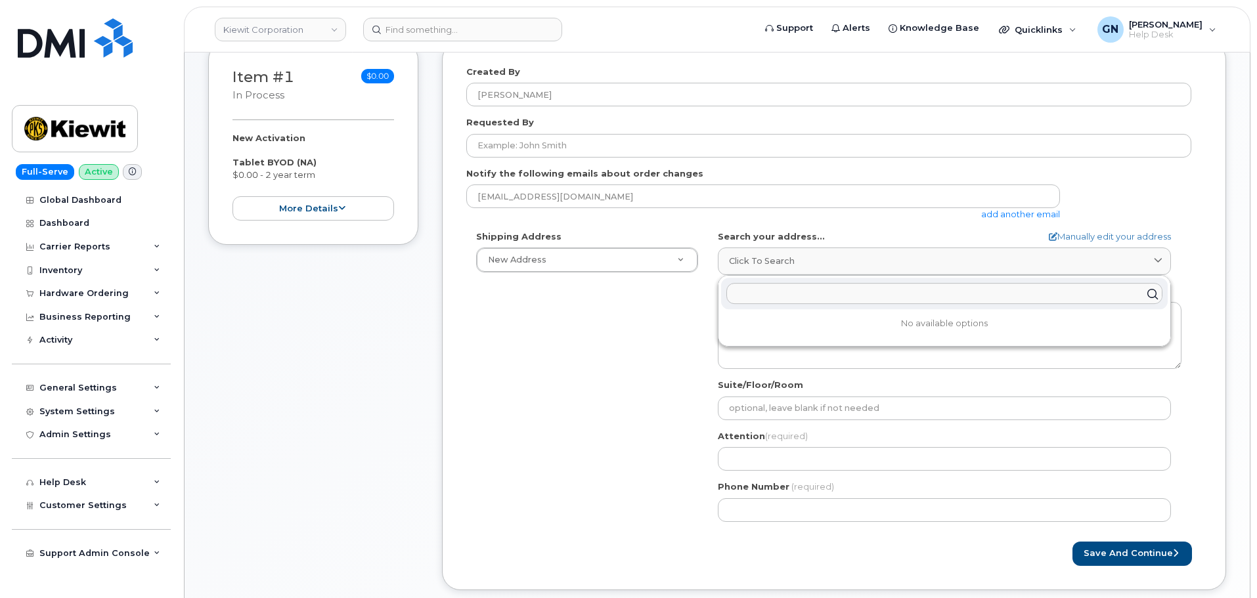
paste input "[STREET_ADDRESS][PERSON_NAME]"
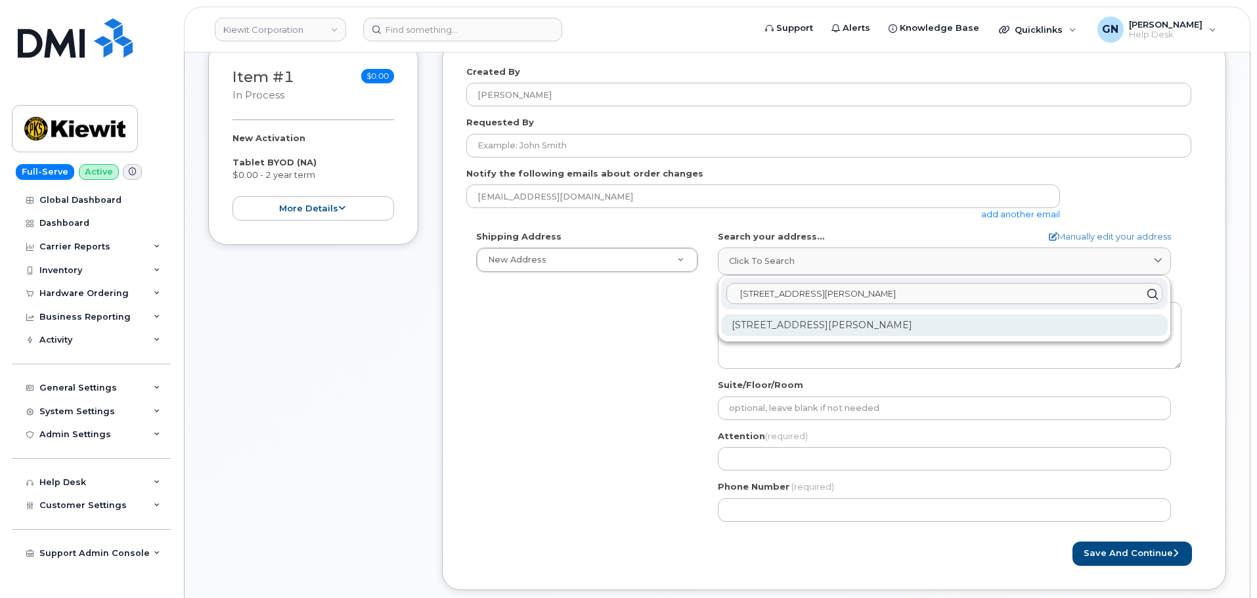
type input "[STREET_ADDRESS][PERSON_NAME]"
click at [866, 330] on div "[STREET_ADDRESS][PERSON_NAME]" at bounding box center [944, 325] width 446 height 22
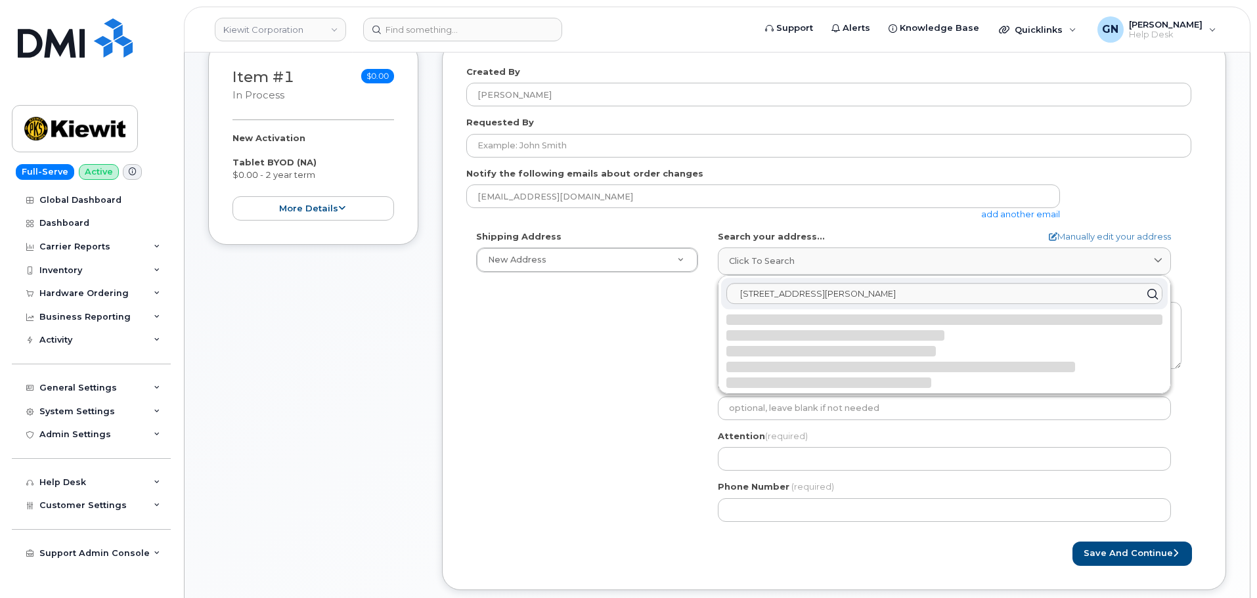
select select
type textarea "[STREET_ADDRESS][PERSON_NAME]"
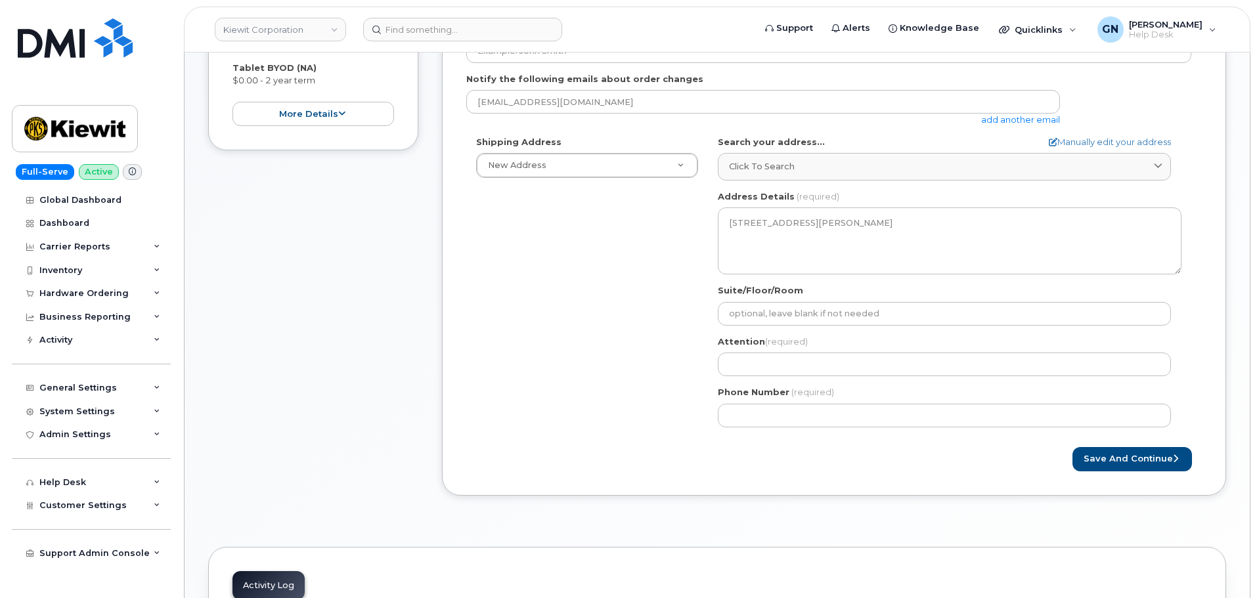
scroll to position [328, 0]
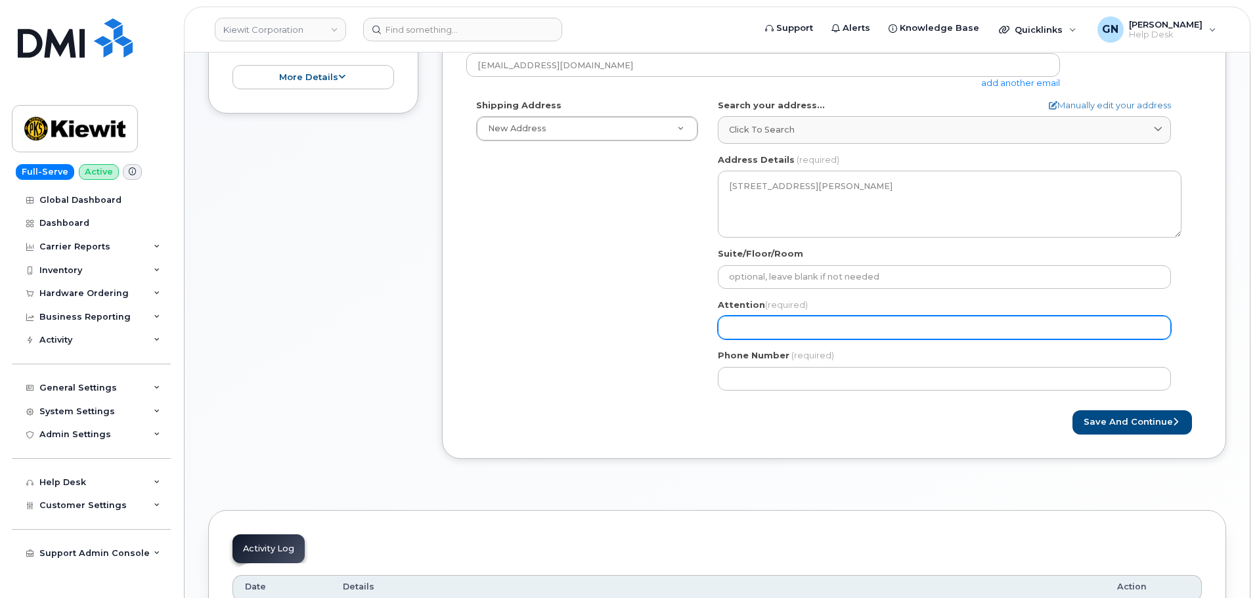
click at [809, 321] on input "Attention (required)" at bounding box center [944, 328] width 453 height 24
paste input "Trinity [PERSON_NAME]"
select select
type input "Trinity [PERSON_NAME]"
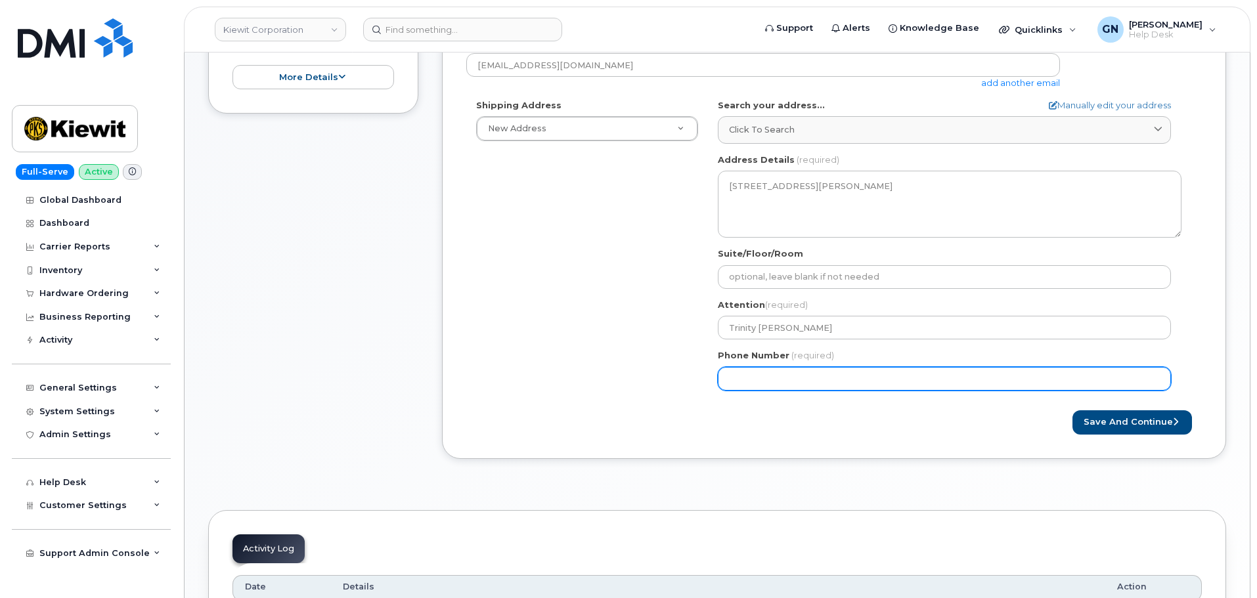
click at [746, 376] on input "Phone Number" at bounding box center [944, 379] width 453 height 24
paste input "9498044949"
select select
type input "9498044949"
select select
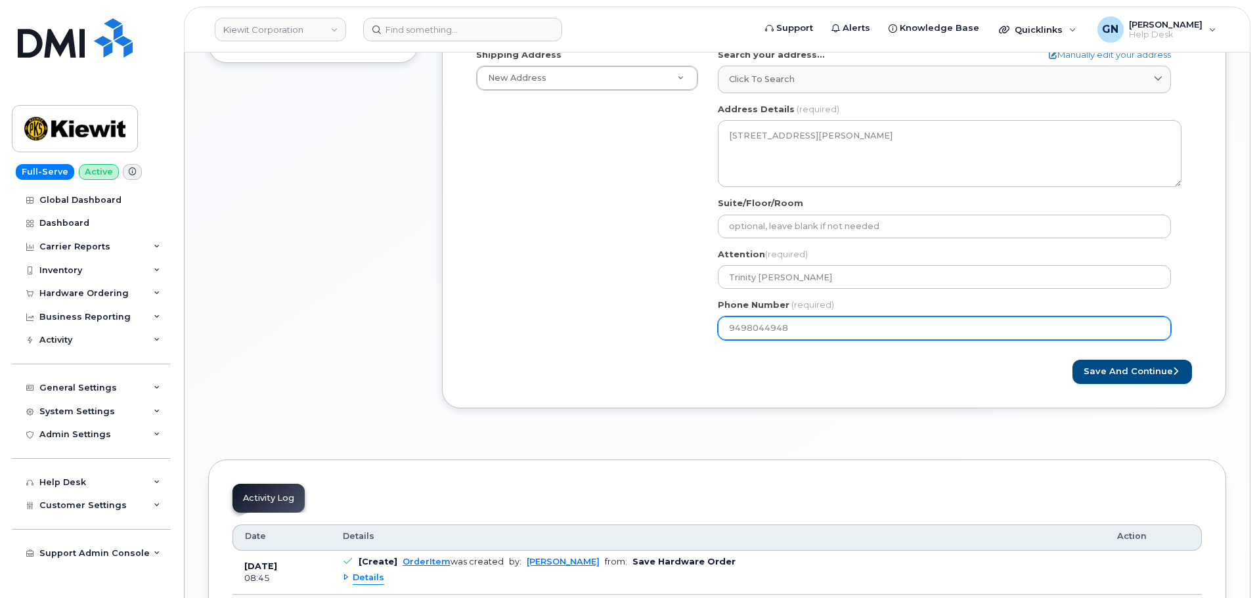
scroll to position [394, 0]
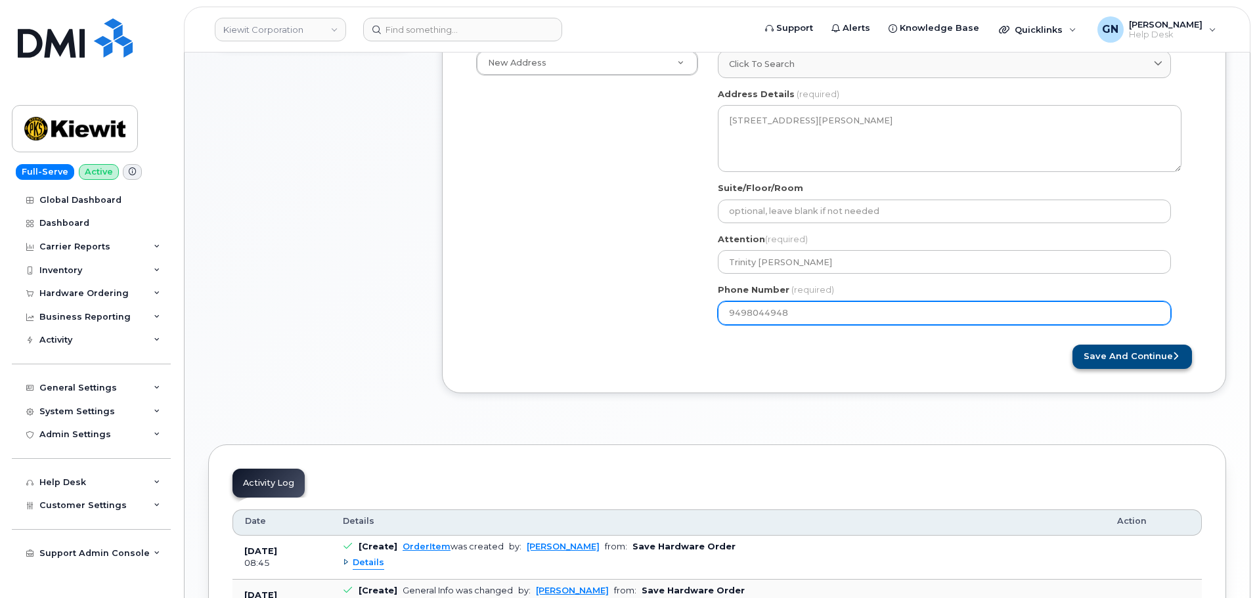
type input "9498044948"
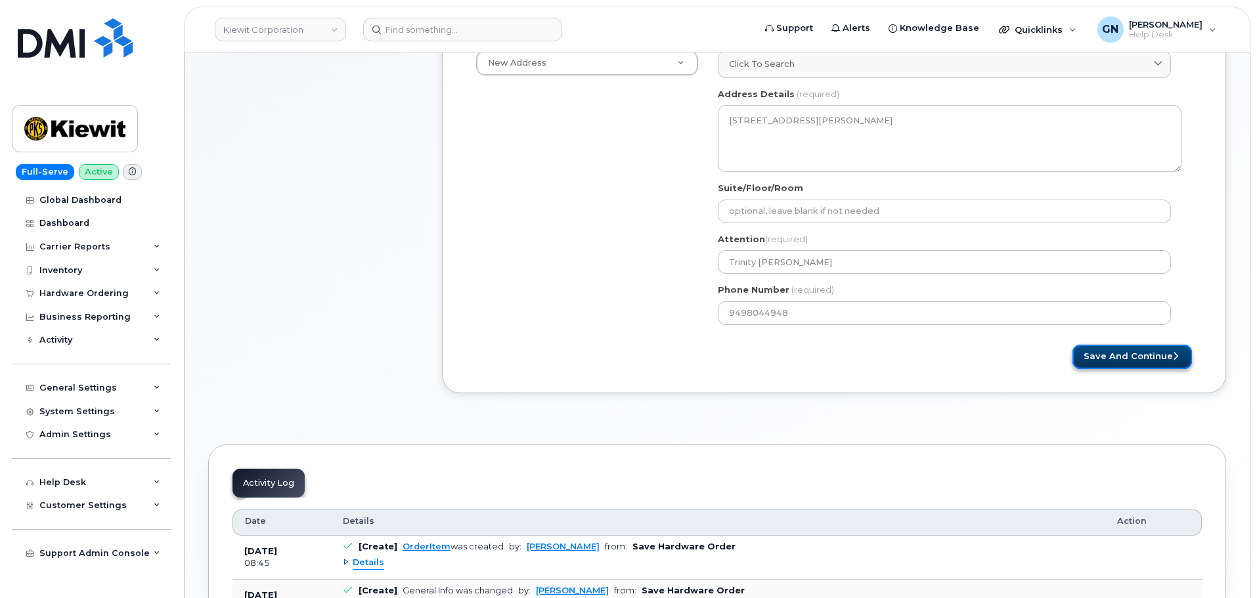
click at [1121, 361] on button "Save and Continue" at bounding box center [1131, 357] width 119 height 24
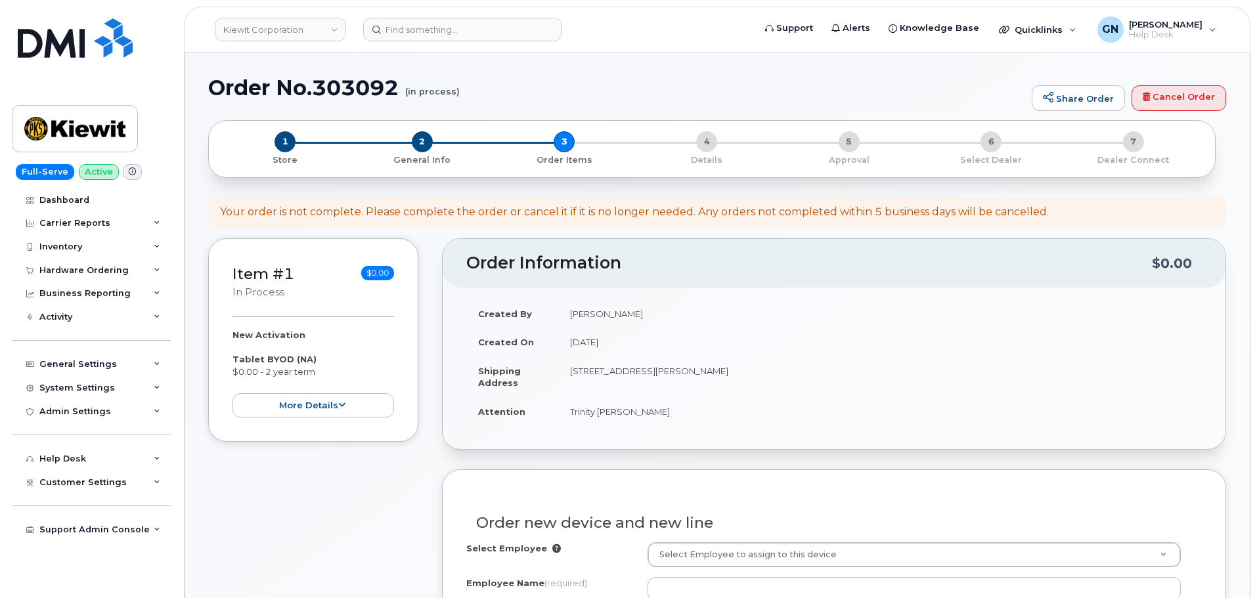
select select
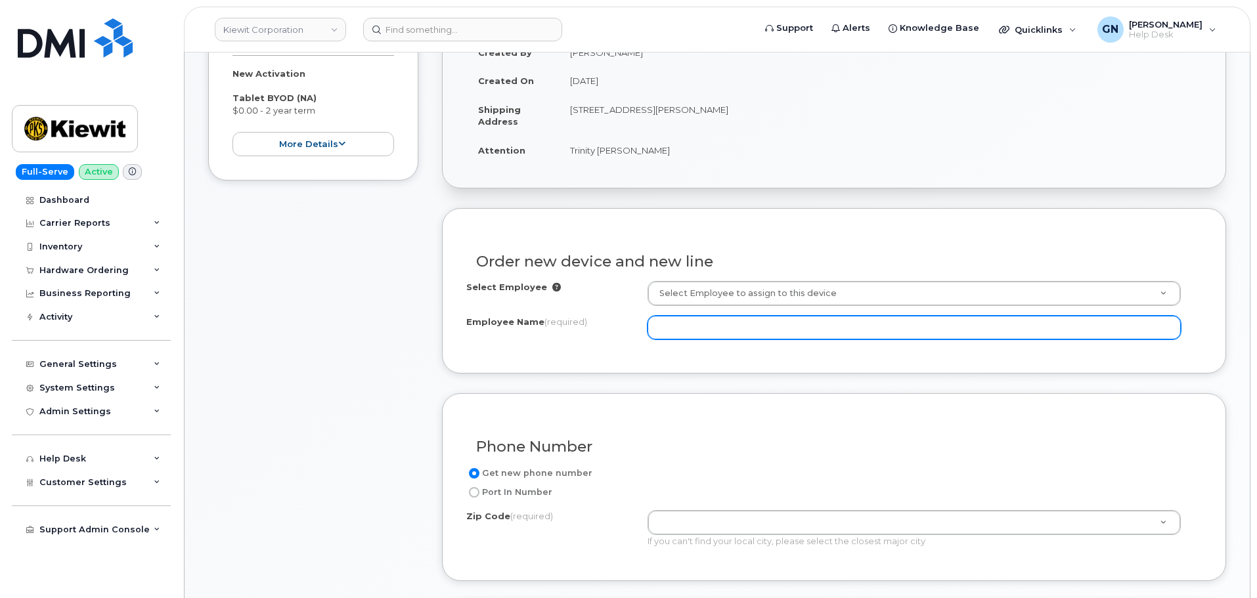
scroll to position [263, 0]
click at [674, 329] on input "Employee Name (required)" at bounding box center [913, 326] width 533 height 24
paste input "[PERSON_NAME]"
type input "[PERSON_NAME]"
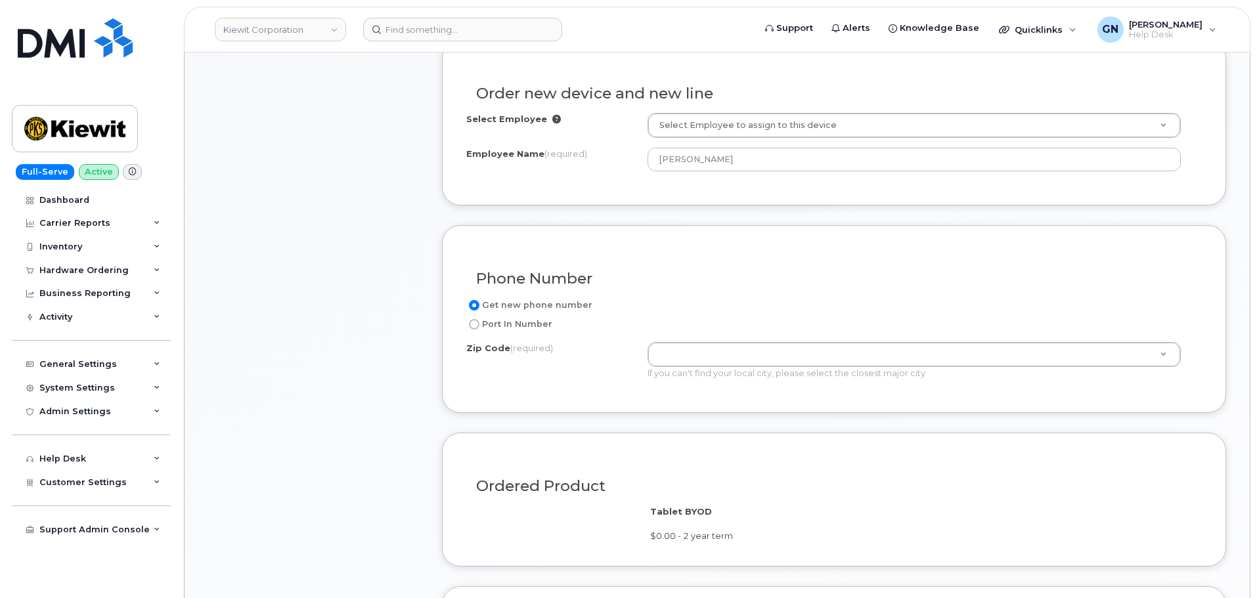
scroll to position [460, 0]
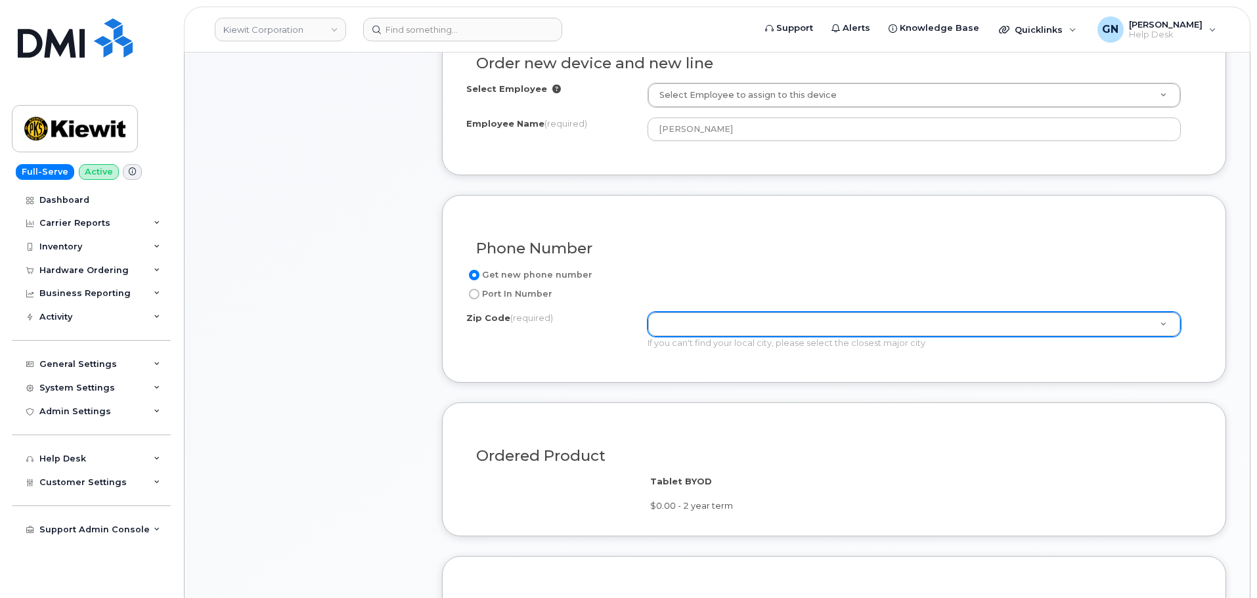
paste input "96720"
type input "96720"
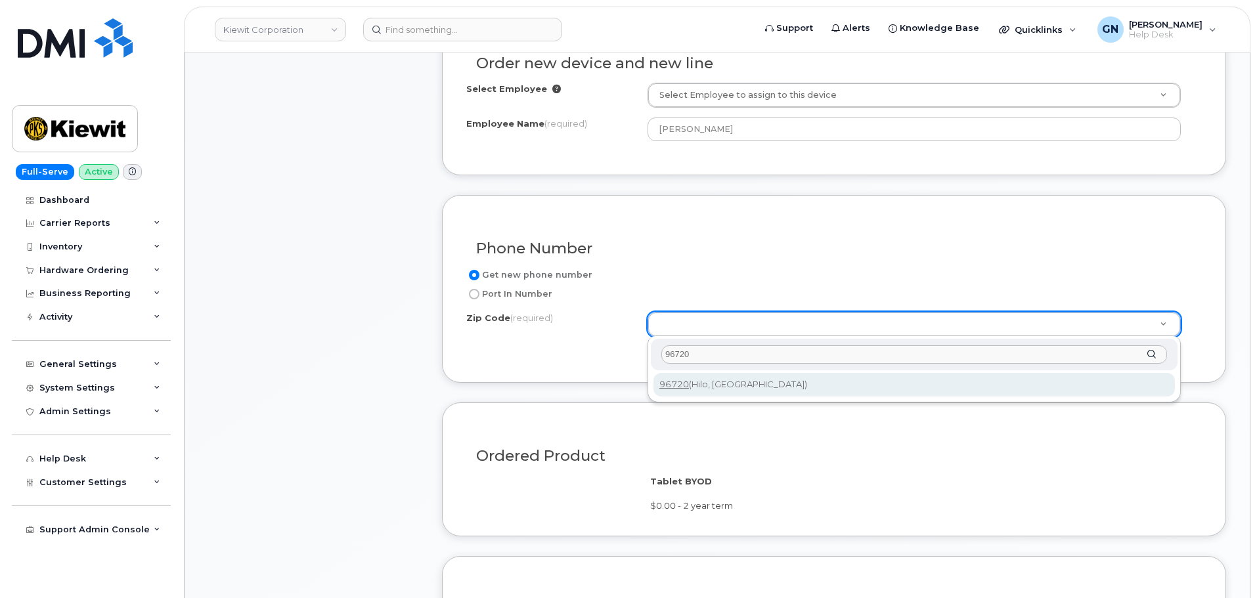
type input "96720"
type input "96720 (Hilo, [GEOGRAPHIC_DATA])"
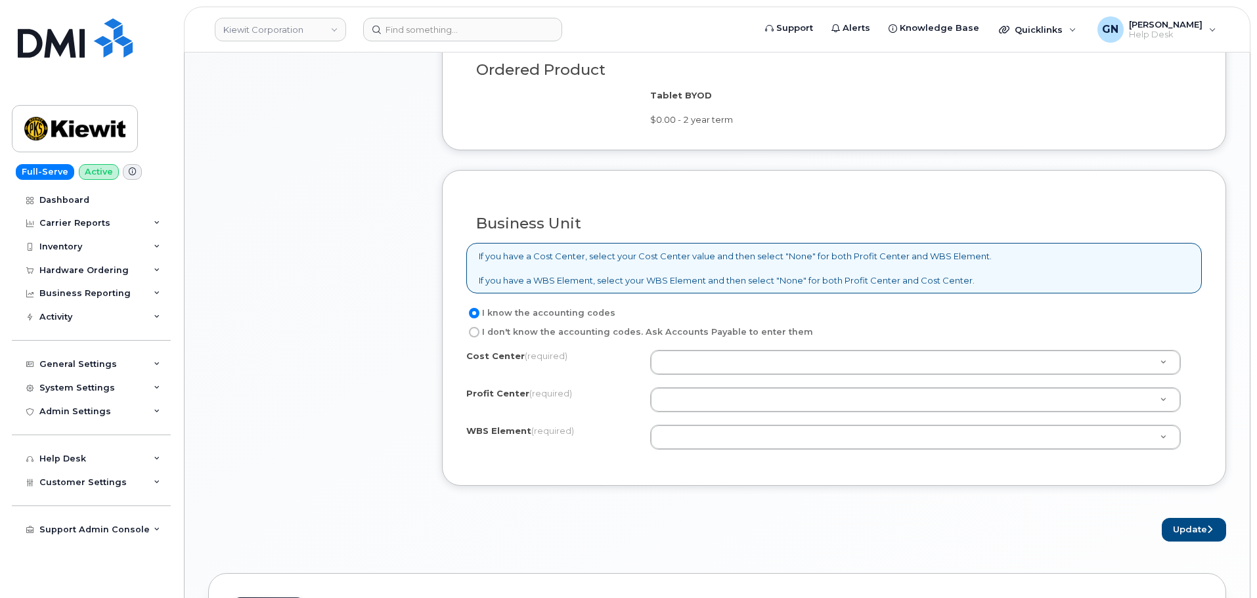
scroll to position [853, 0]
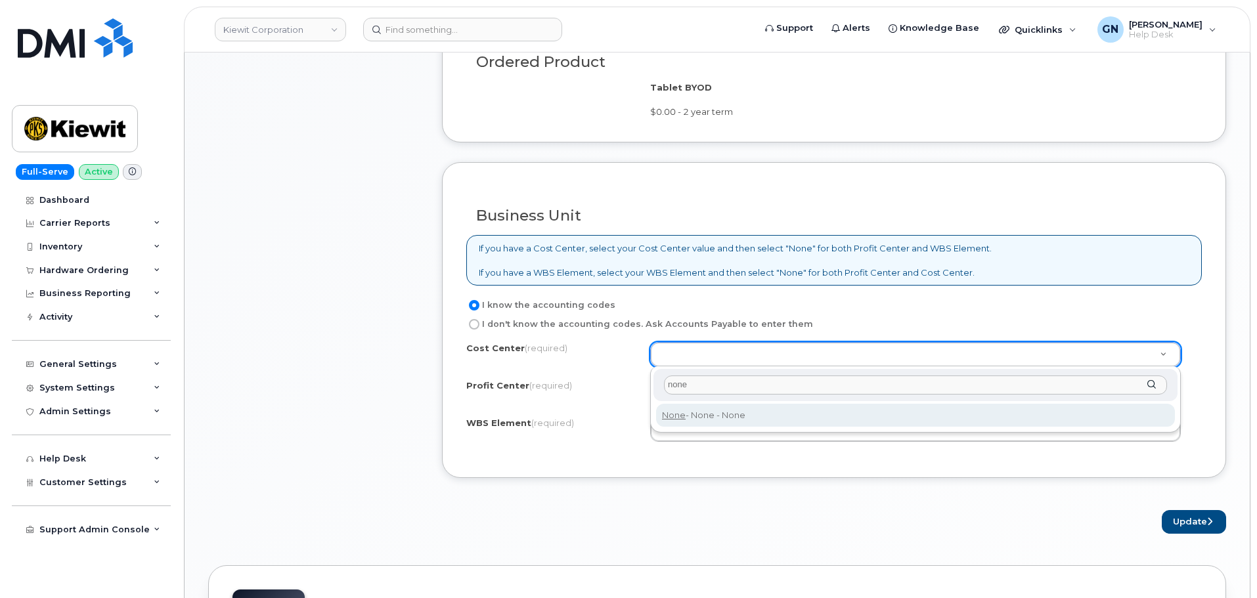
type input "none"
type input "None"
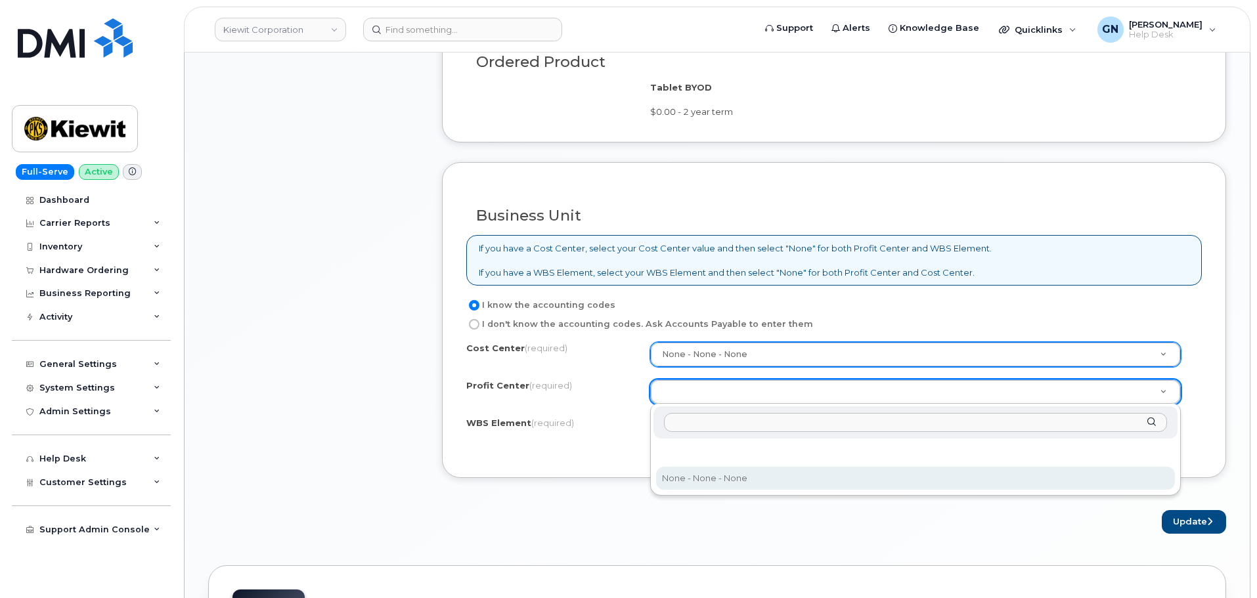
select select "None"
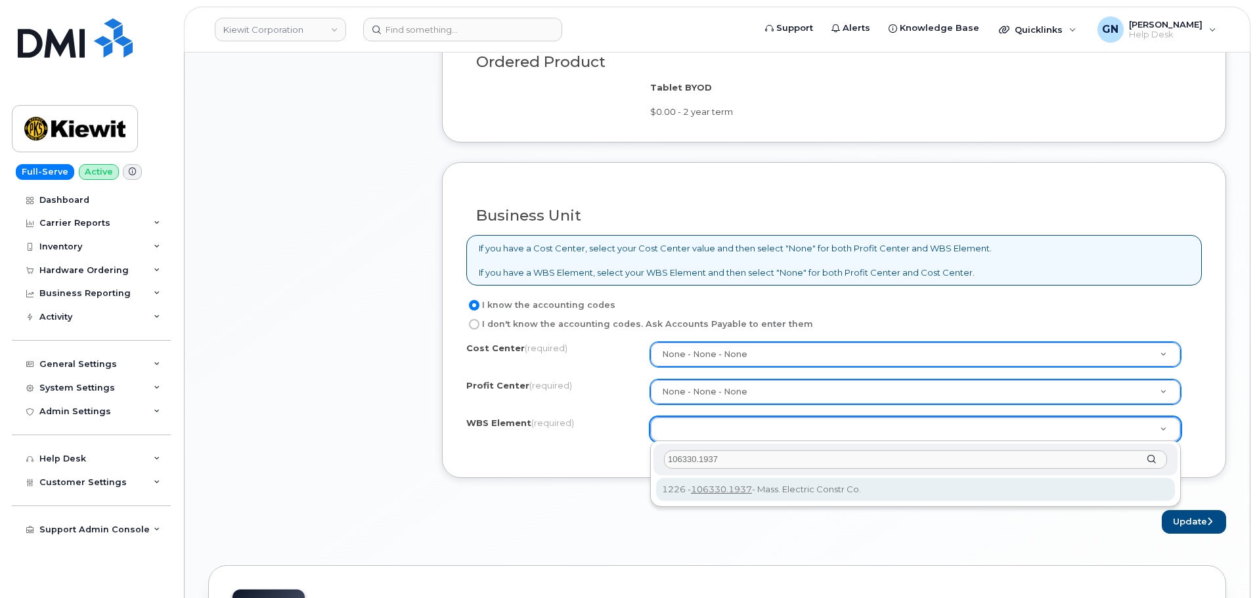
type input "106330.1937"
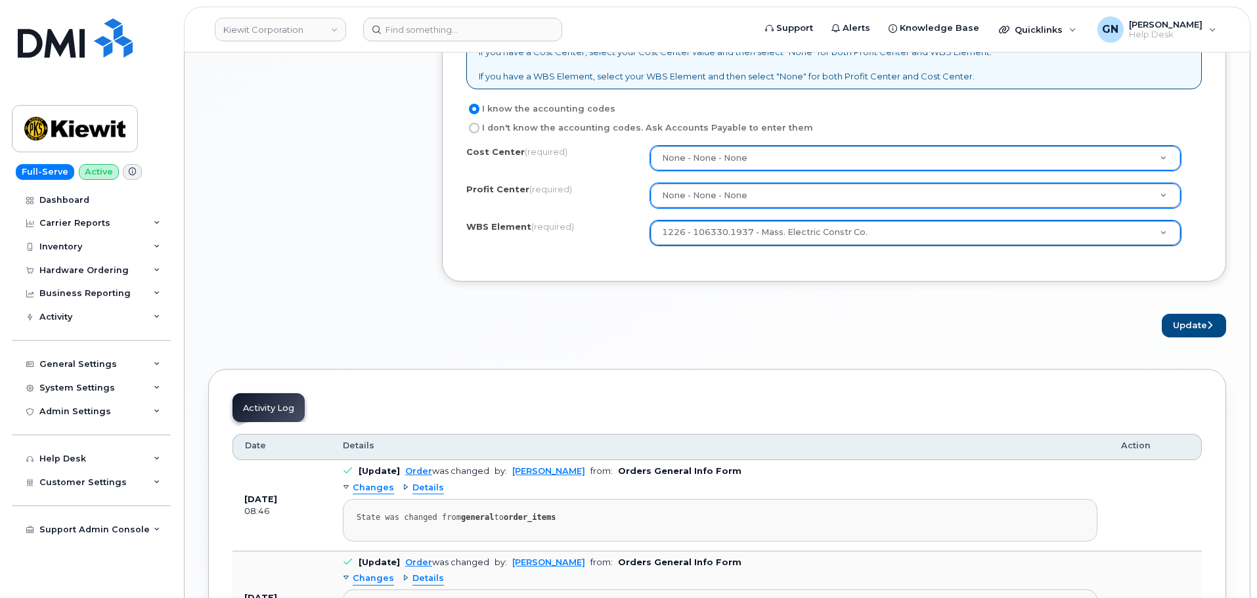
scroll to position [1050, 0]
click at [1204, 331] on button "Update" at bounding box center [1193, 325] width 64 height 24
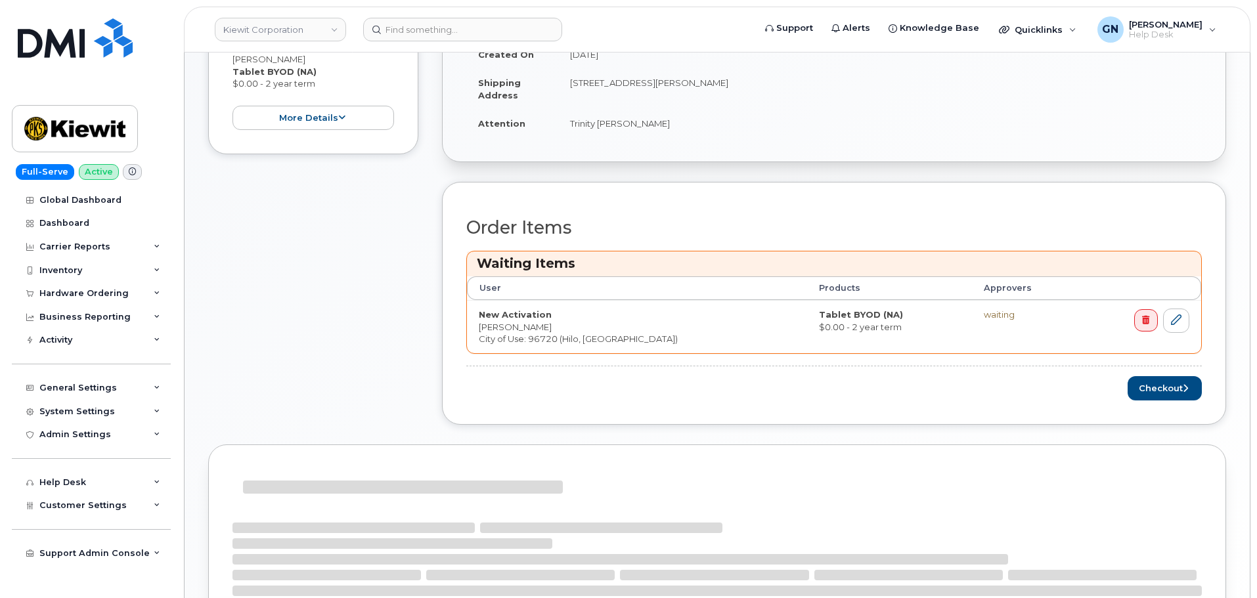
scroll to position [460, 0]
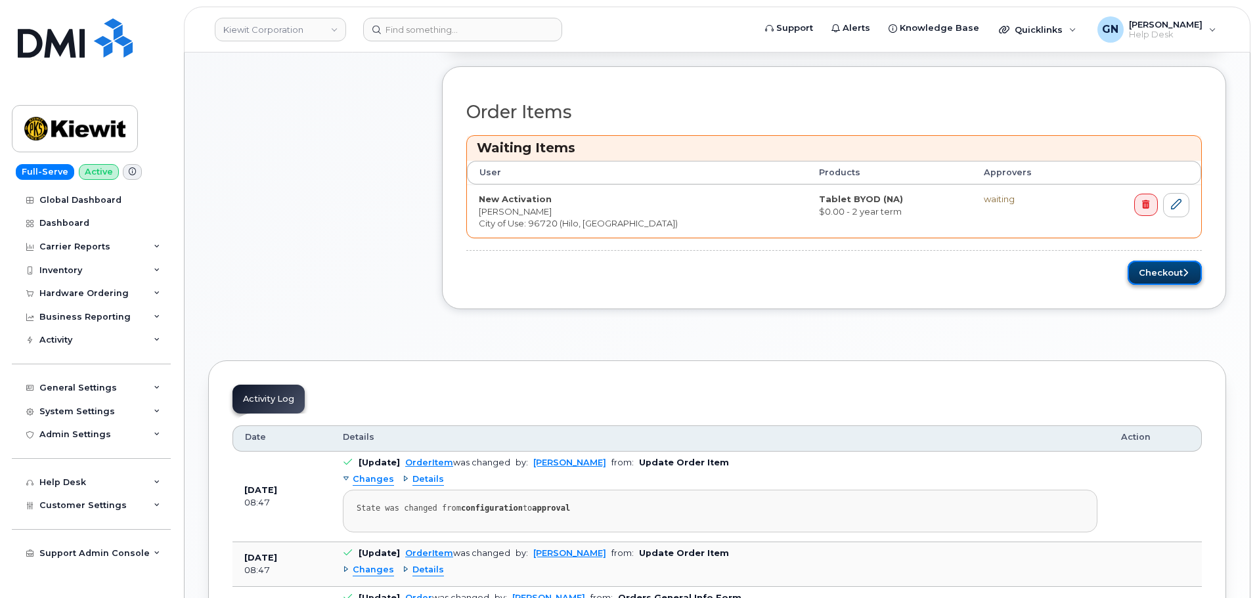
click at [1140, 274] on button "Checkout" at bounding box center [1164, 273] width 74 height 24
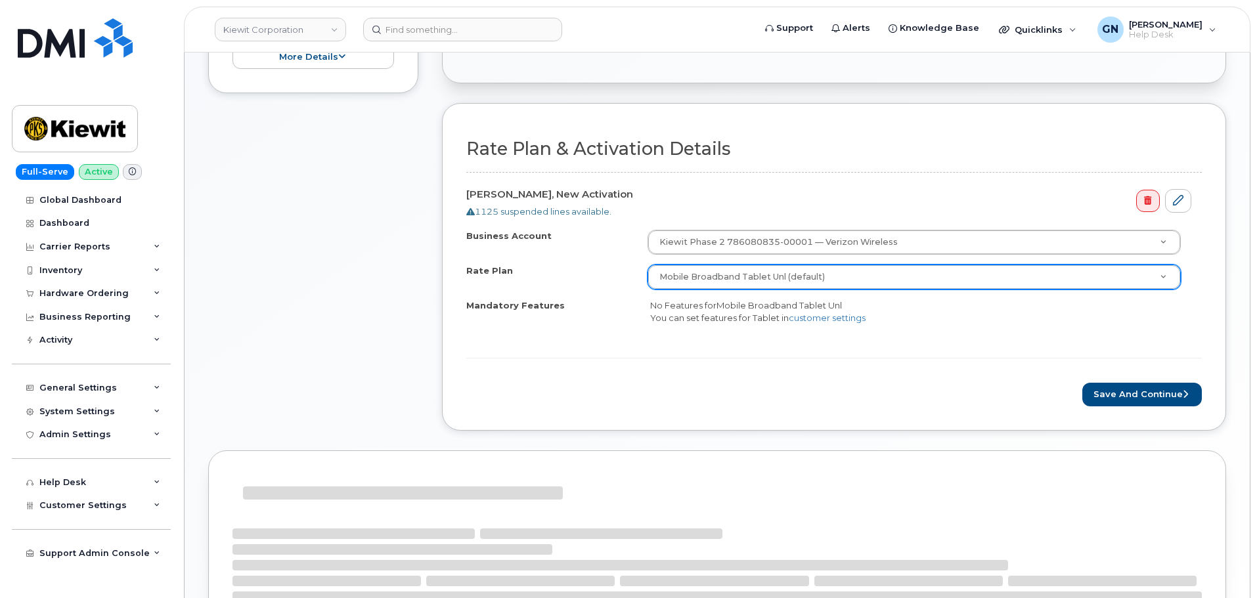
scroll to position [328, 0]
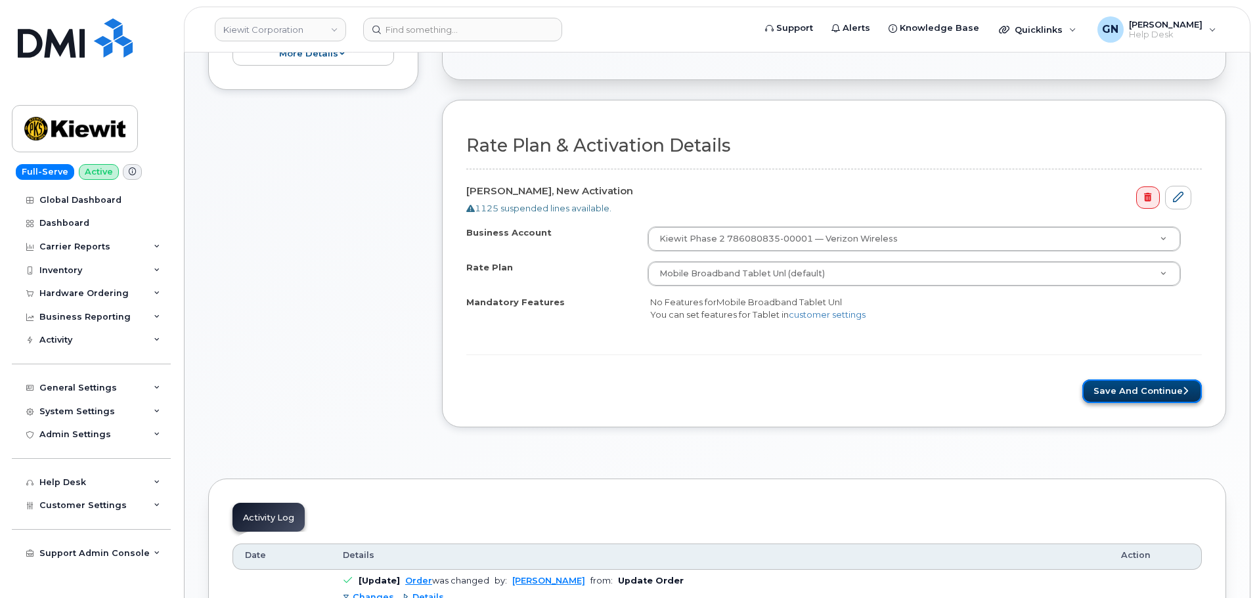
click at [1136, 394] on button "Save and Continue" at bounding box center [1141, 391] width 119 height 24
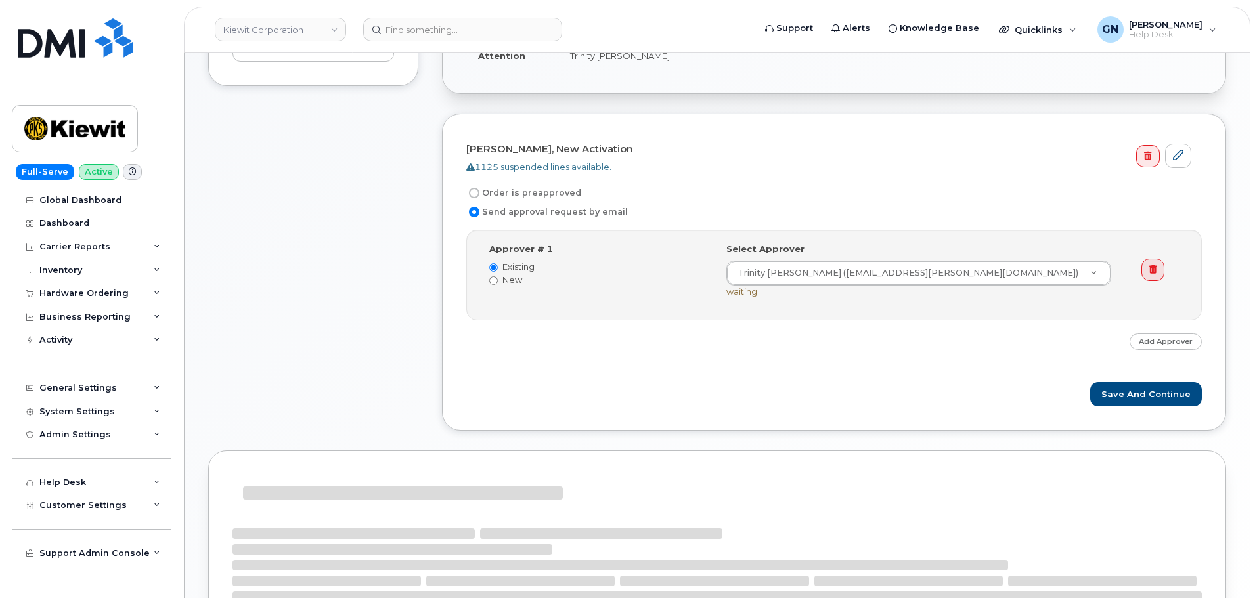
scroll to position [328, 0]
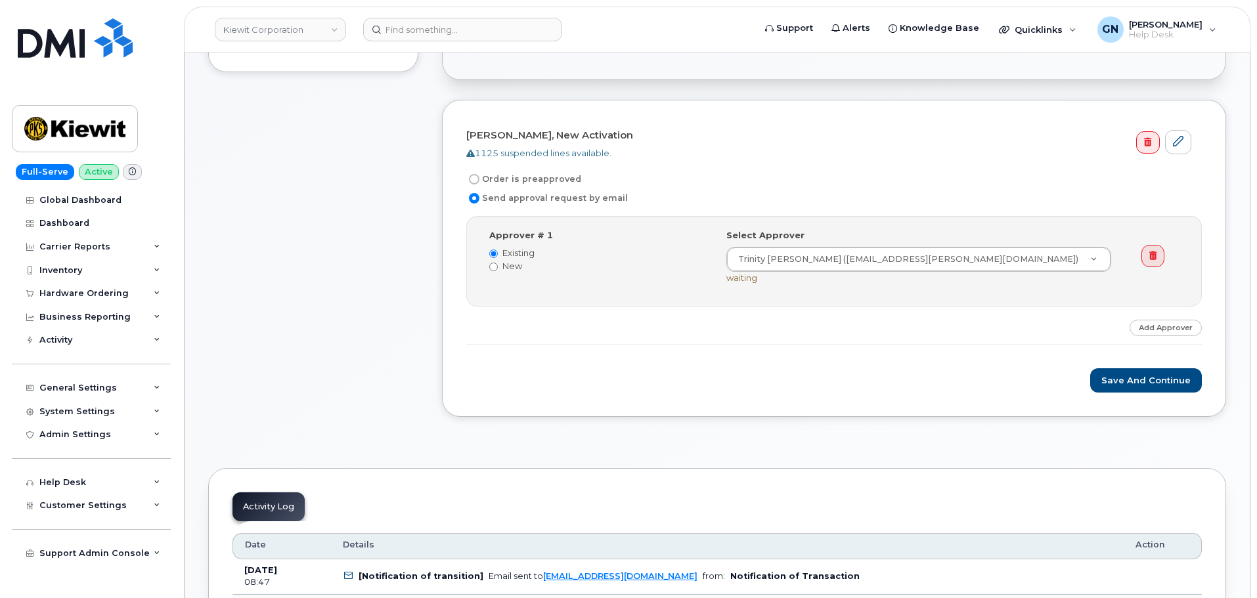
click at [473, 179] on input "Order is preapproved" at bounding box center [474, 179] width 11 height 11
radio input "true"
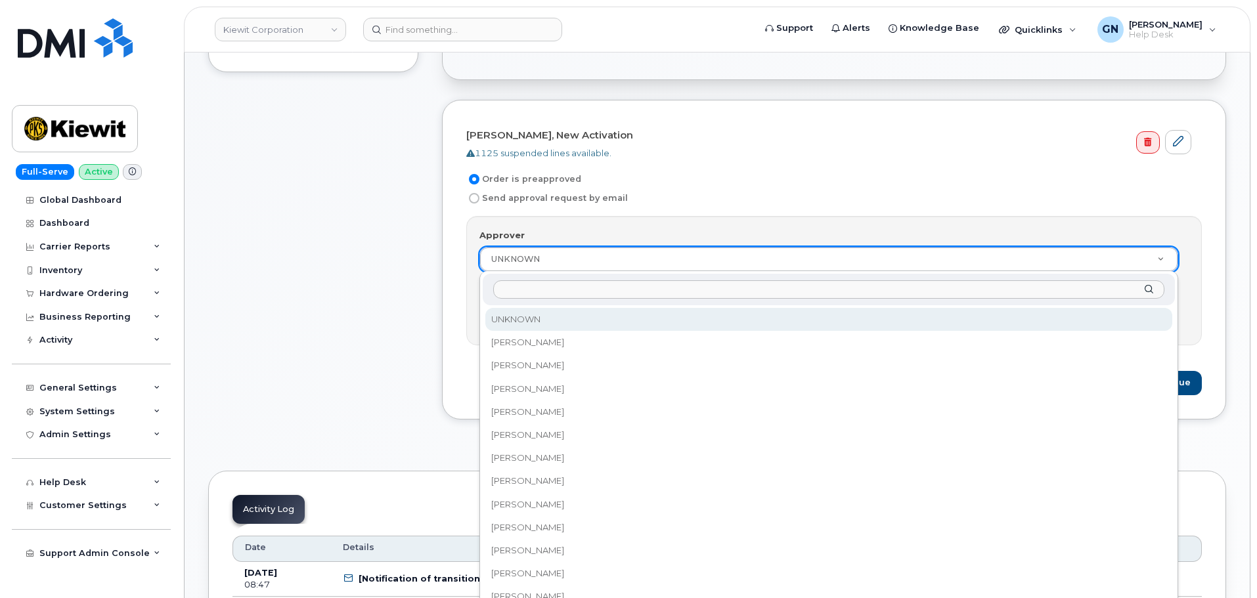
paste input "Trinity [PERSON_NAME]"
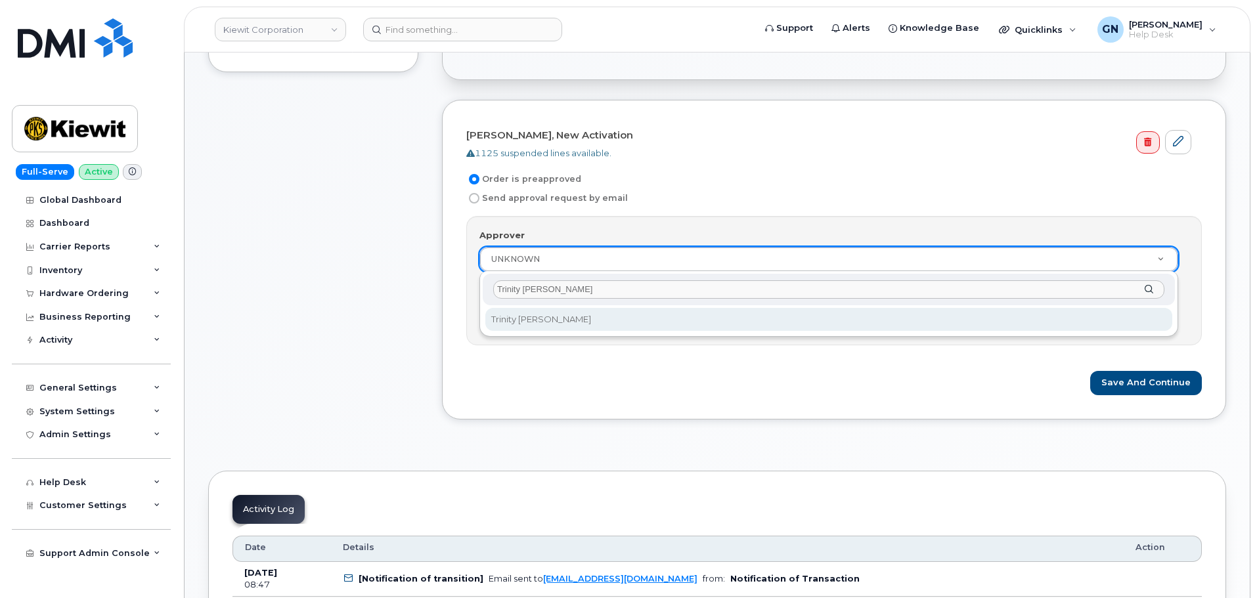
type input "Trinity [PERSON_NAME]"
select select "2960766"
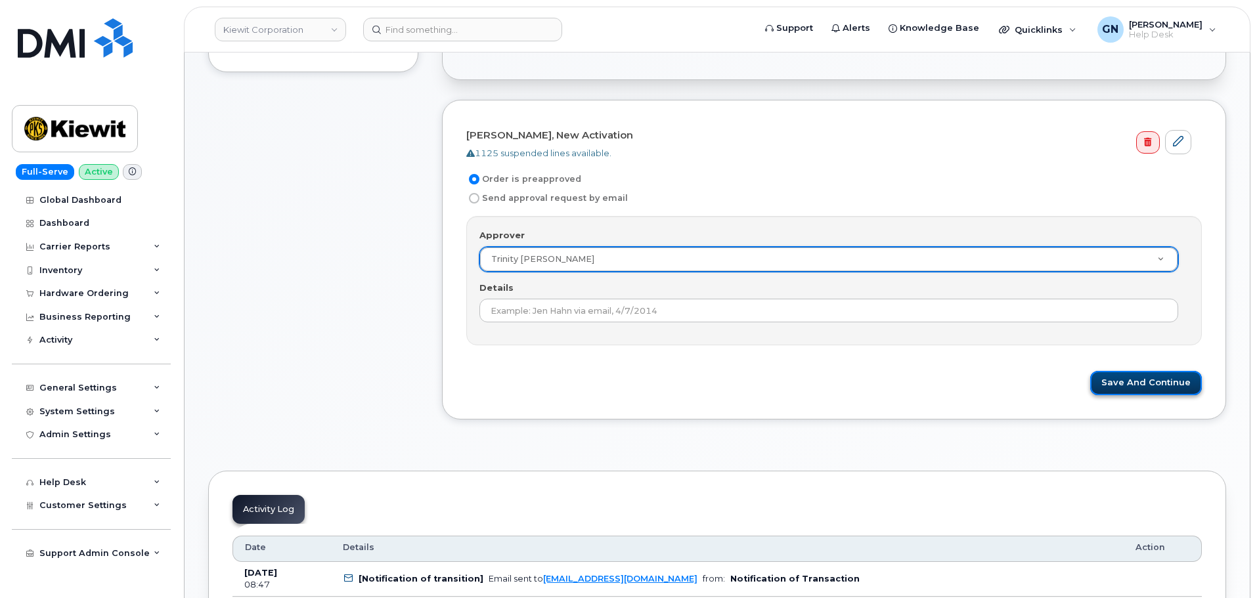
click at [1142, 385] on button "Save and Continue" at bounding box center [1146, 383] width 112 height 24
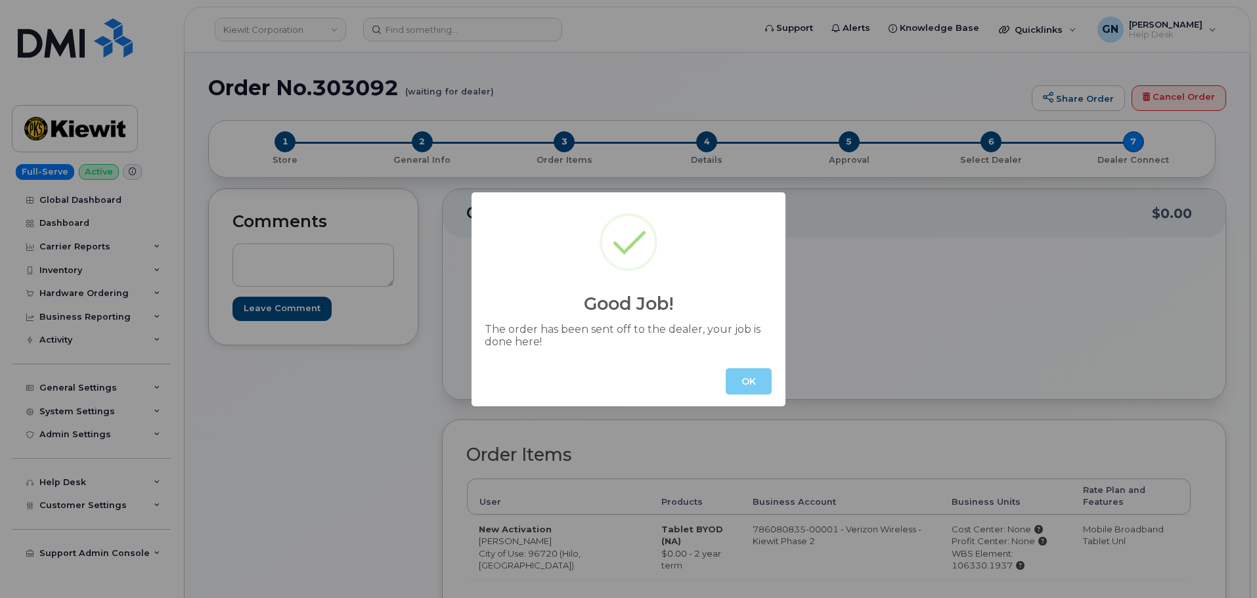
click at [754, 382] on button "OK" at bounding box center [748, 381] width 46 height 26
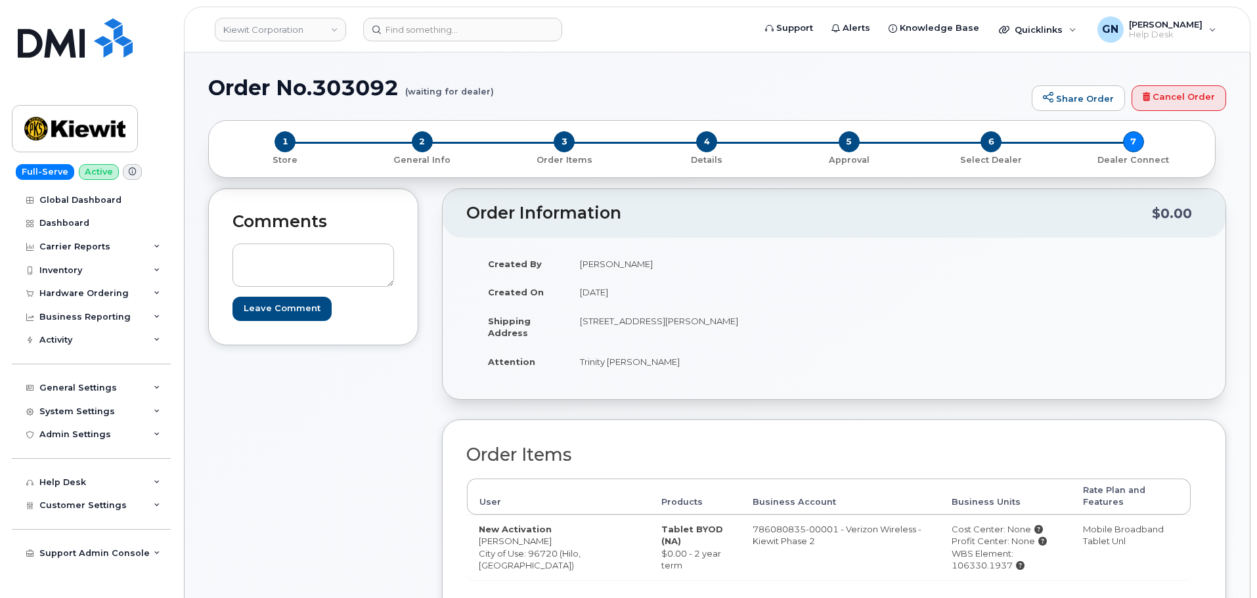
click at [230, 88] on h1 "Order No.303092 (waiting for dealer)" at bounding box center [616, 87] width 817 height 23
drag, startPoint x: 233, startPoint y: 88, endPoint x: 265, endPoint y: 101, distance: 34.1
click at [348, 91] on h1 "Order No.303092 (waiting for dealer)" at bounding box center [616, 87] width 817 height 23
click at [245, 85] on h1 "Order No.303092 (waiting for dealer)" at bounding box center [616, 87] width 817 height 23
drag, startPoint x: 245, startPoint y: 86, endPoint x: 343, endPoint y: 100, distance: 99.4
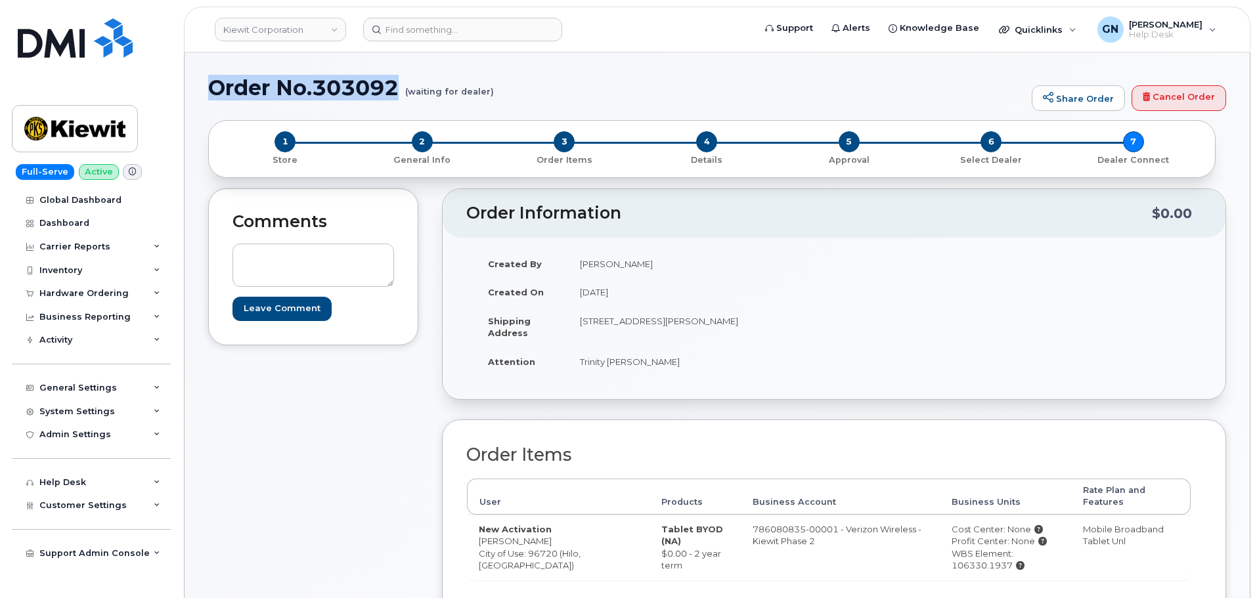
click at [343, 99] on h1 "Order No.303092 (waiting for dealer)" at bounding box center [616, 87] width 817 height 23
drag, startPoint x: 53, startPoint y: 123, endPoint x: 43, endPoint y: 118, distance: 11.5
click at [54, 123] on img at bounding box center [74, 129] width 101 height 38
